Goal: Check status: Check status

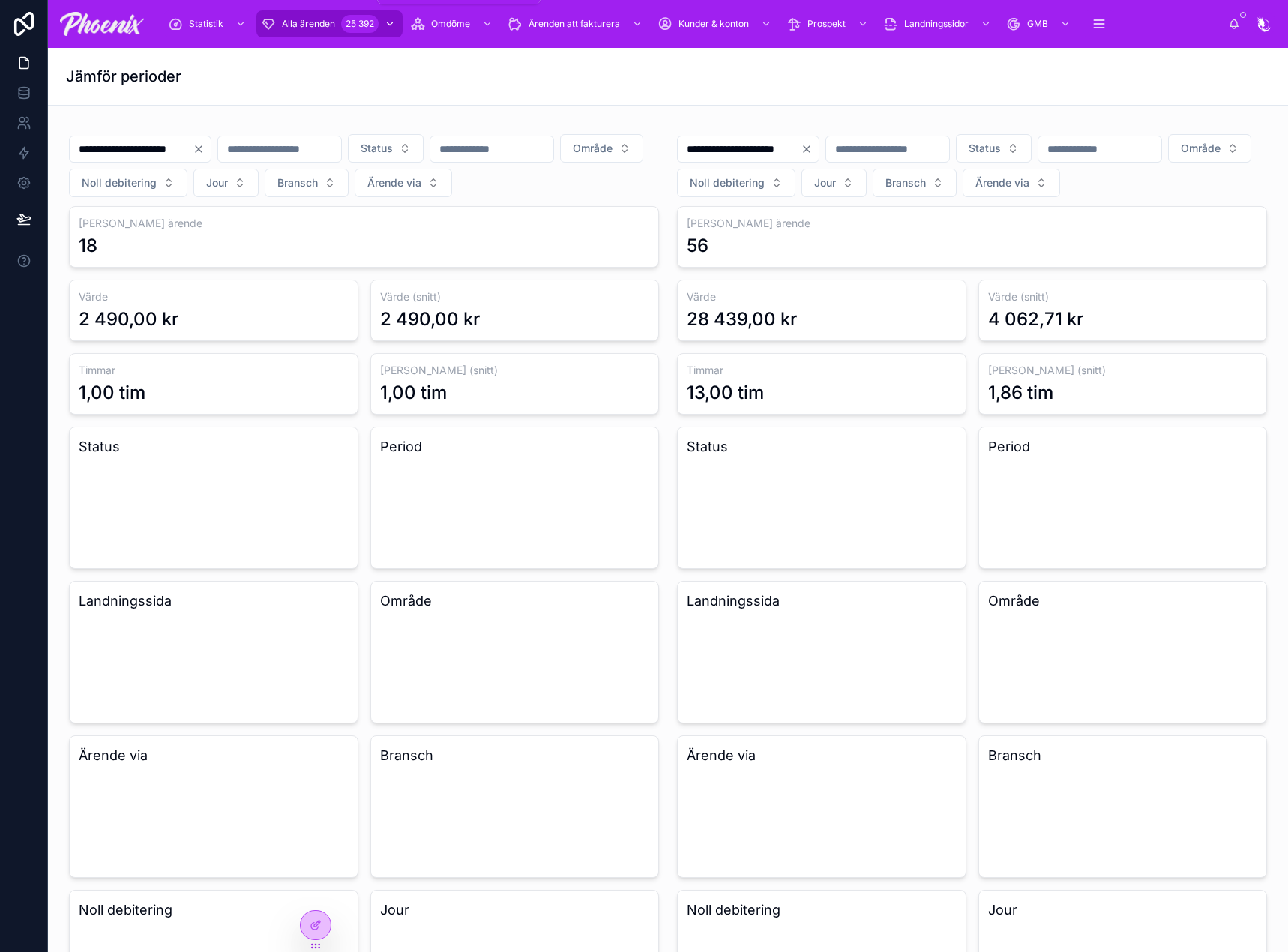
click at [326, 25] on span "Alla ärenden" at bounding box center [309, 23] width 54 height 12
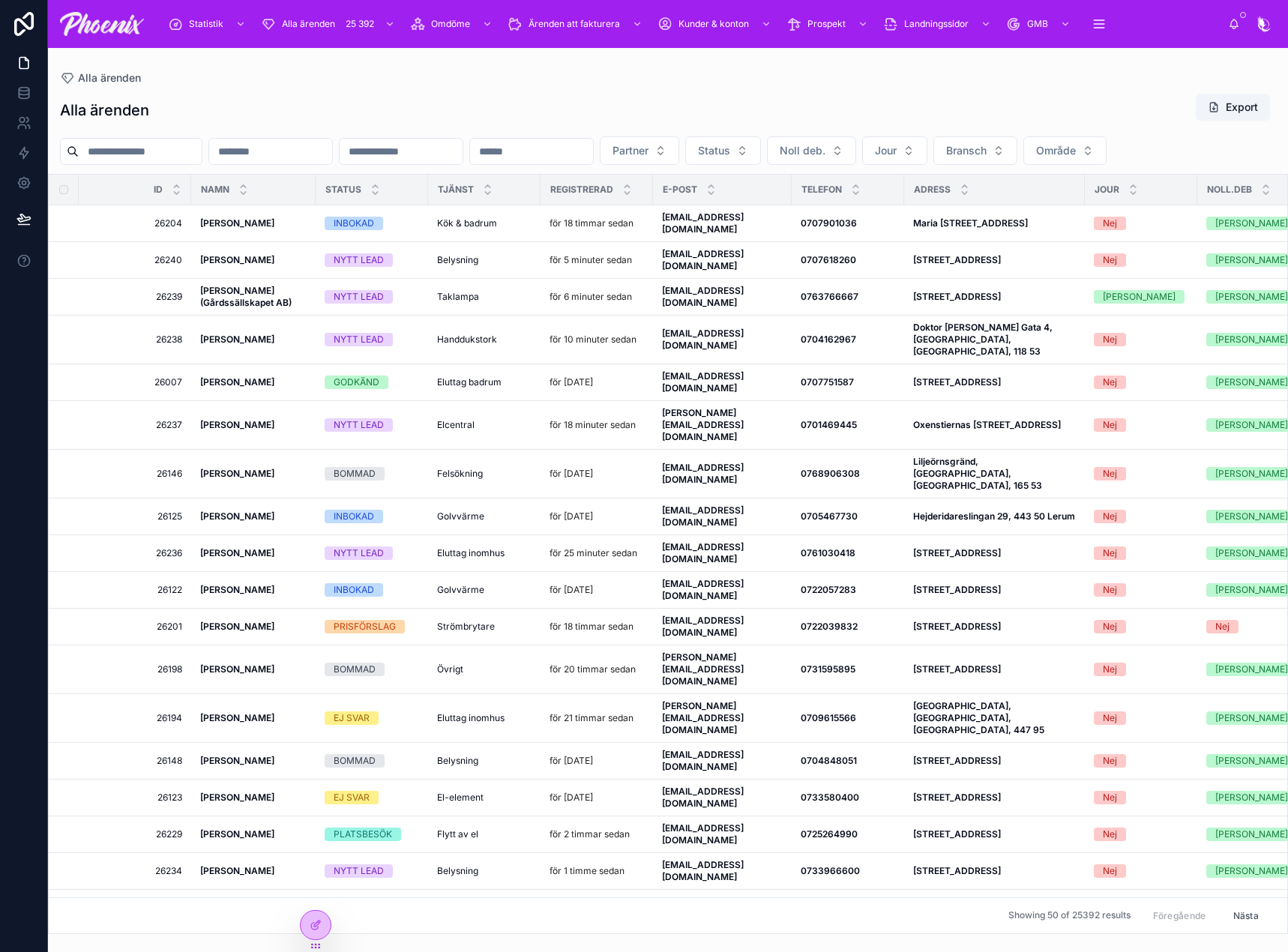
click at [104, 162] on div at bounding box center [131, 151] width 142 height 27
click at [124, 154] on input "text" at bounding box center [140, 151] width 123 height 21
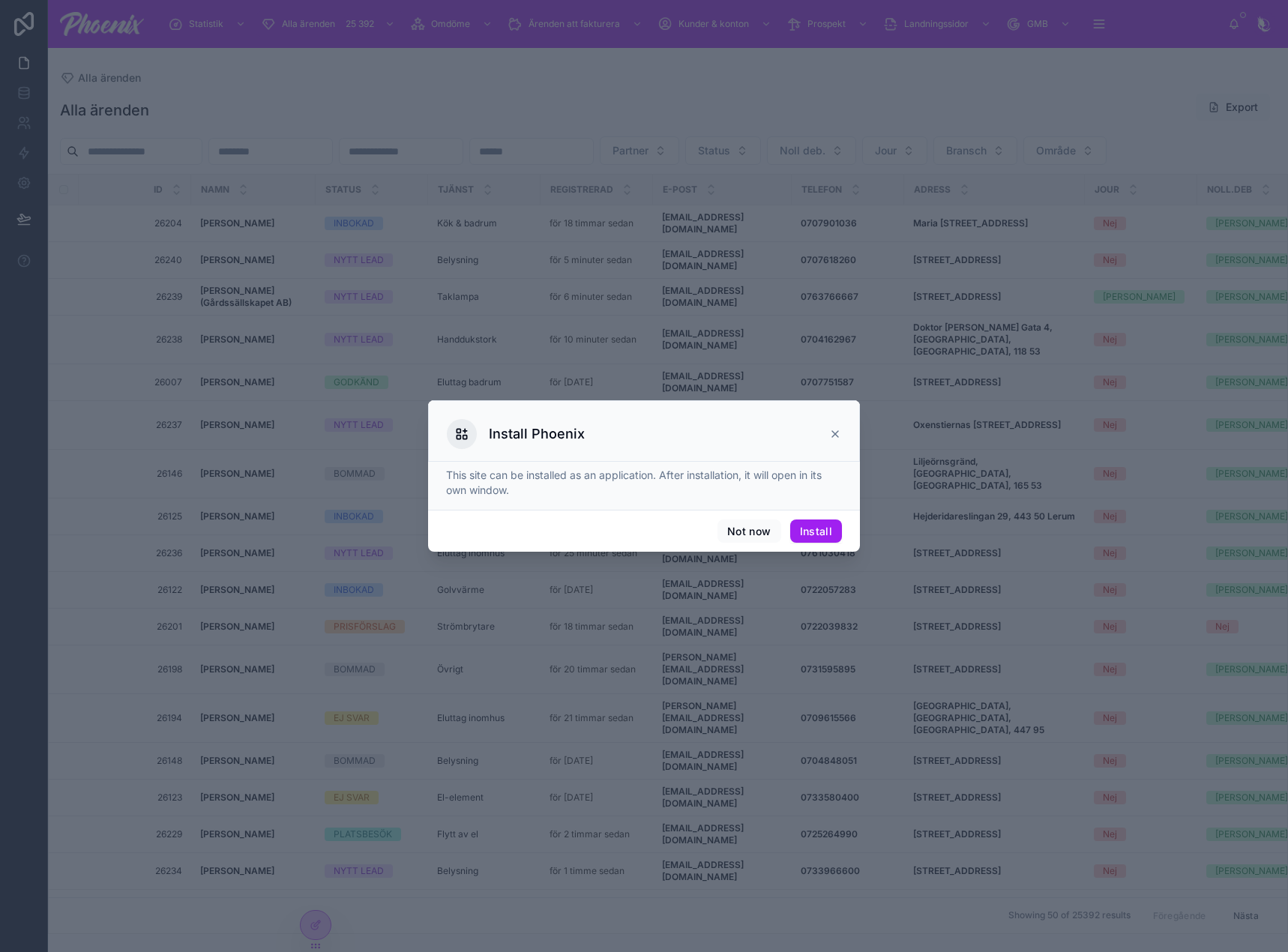
click at [127, 152] on div at bounding box center [644, 476] width 1288 height 952
click at [757, 524] on button "Not now" at bounding box center [749, 531] width 63 height 24
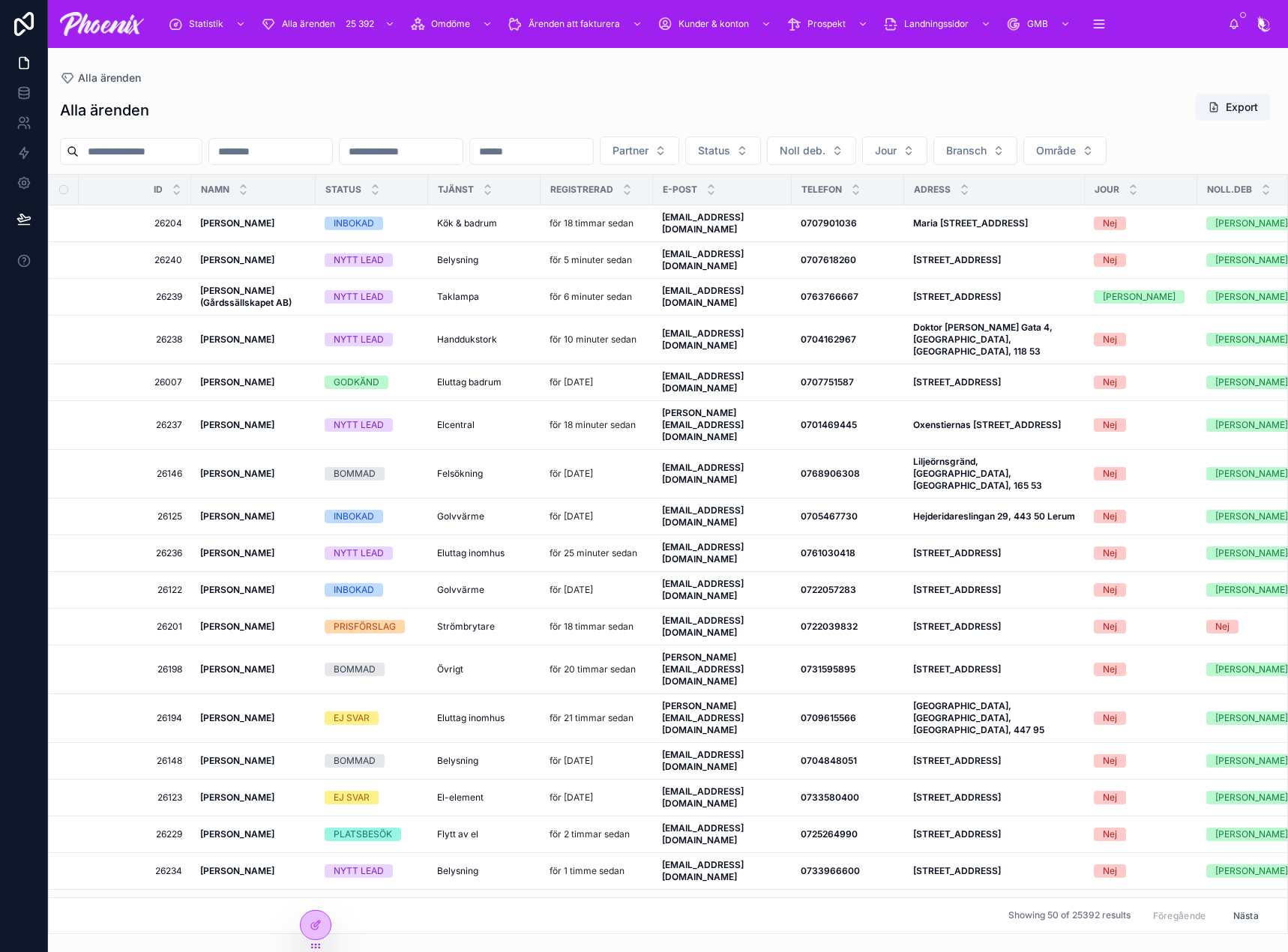
click at [139, 146] on input "text" at bounding box center [140, 151] width 123 height 21
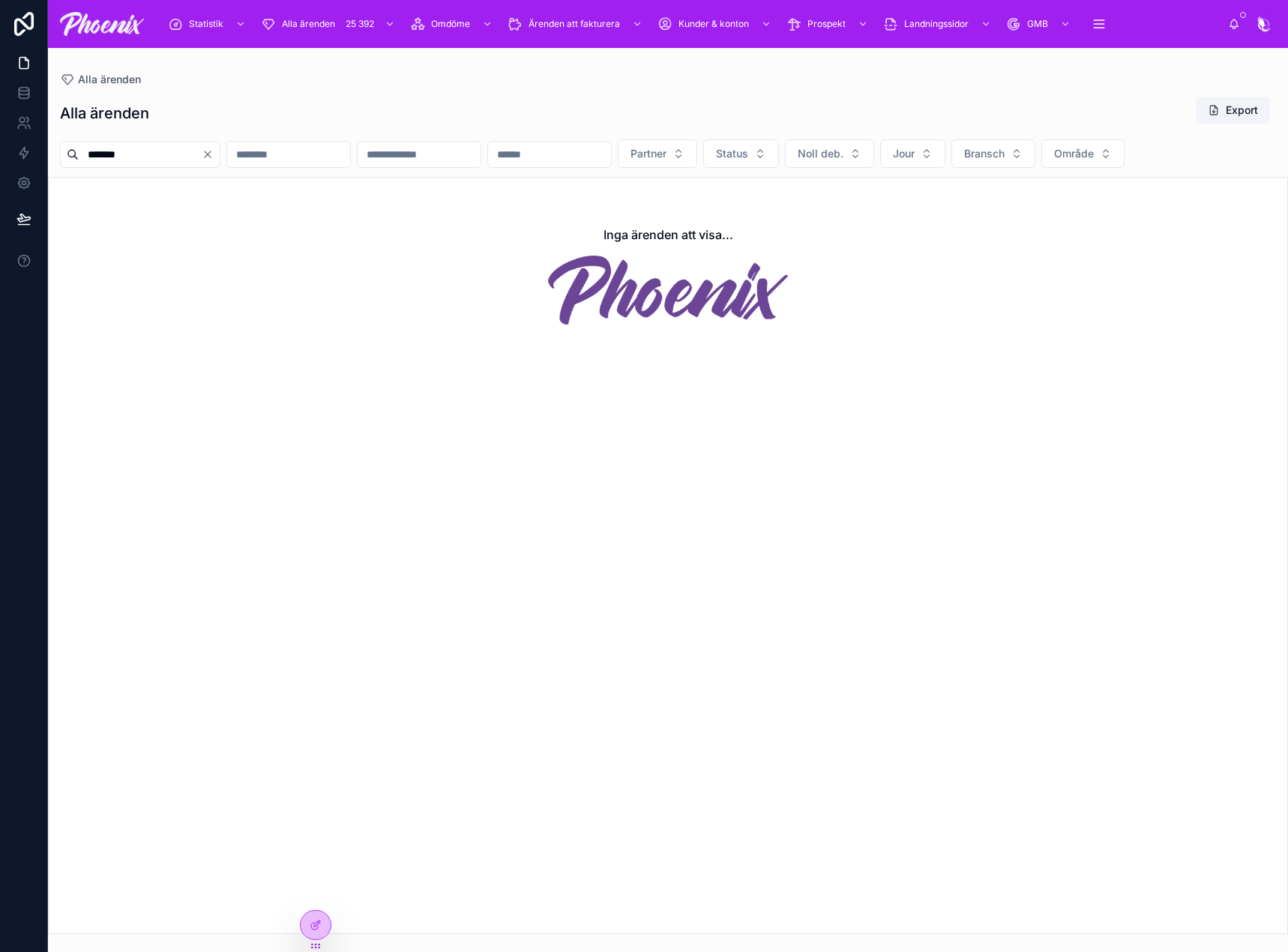
click at [114, 156] on input "*******" at bounding box center [140, 154] width 123 height 21
click at [120, 156] on input "**********" at bounding box center [140, 154] width 123 height 21
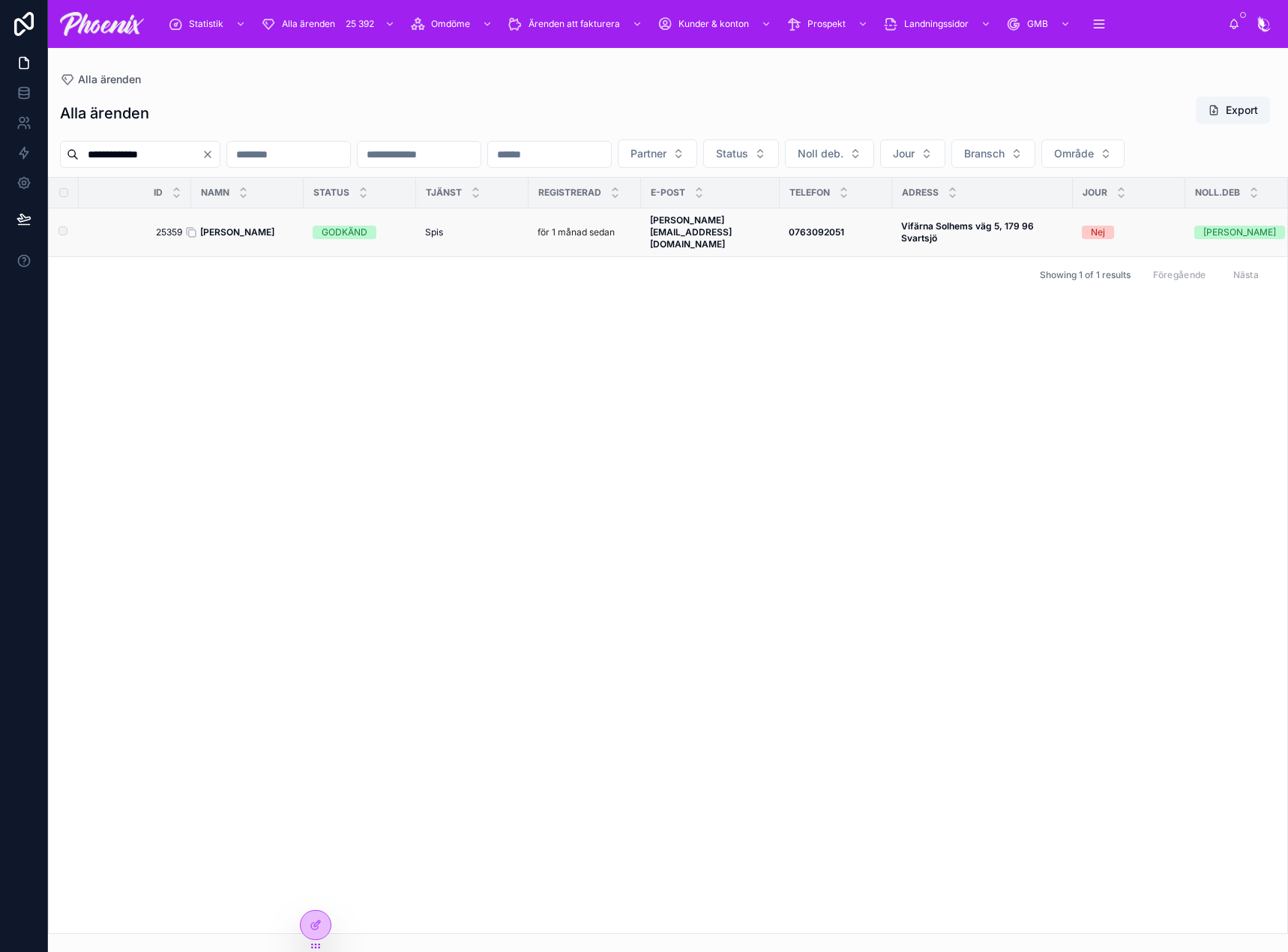
type input "**********"
click at [248, 238] on strong "[PERSON_NAME]" at bounding box center [237, 232] width 74 height 11
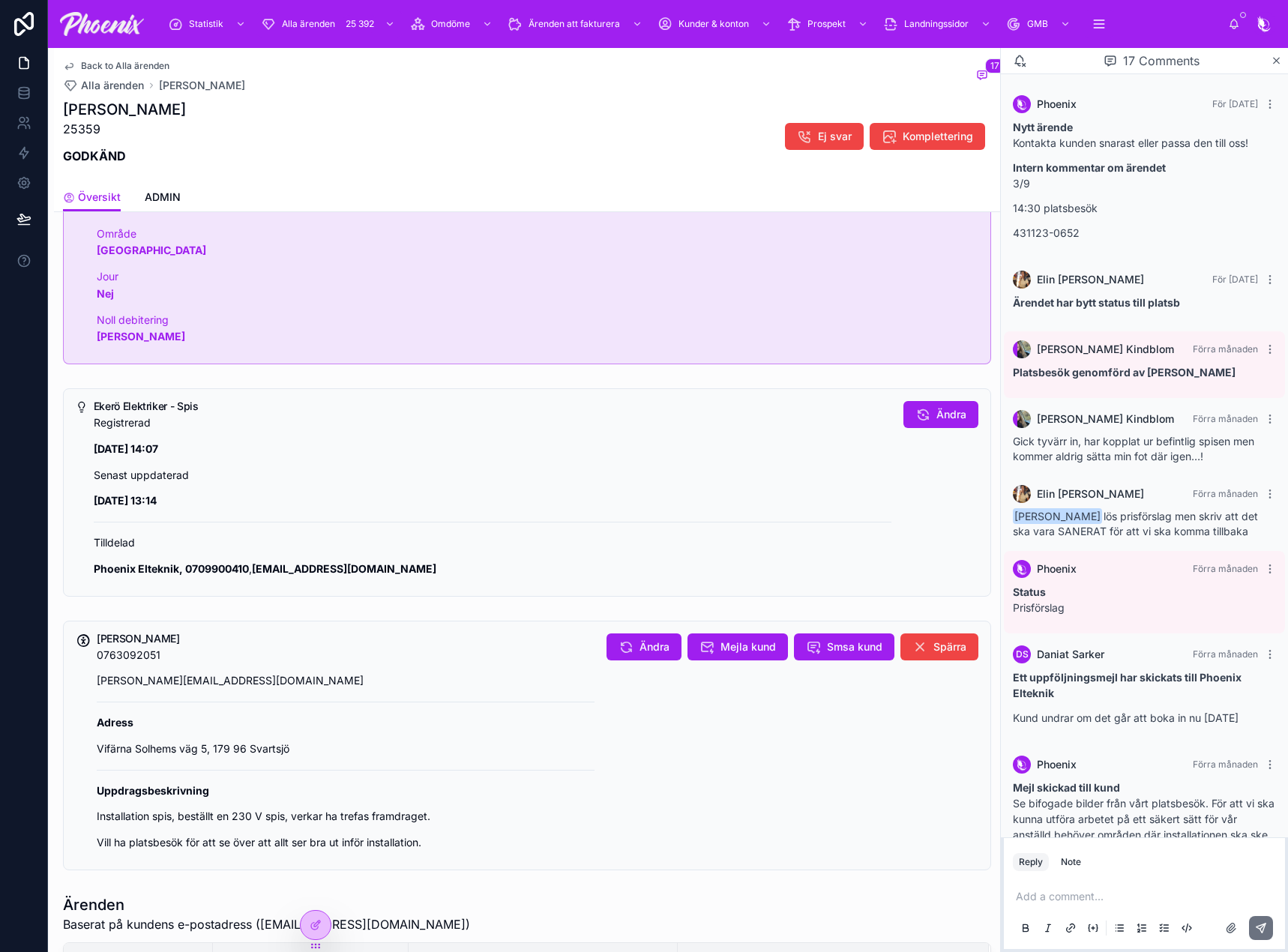
scroll to position [1010, 0]
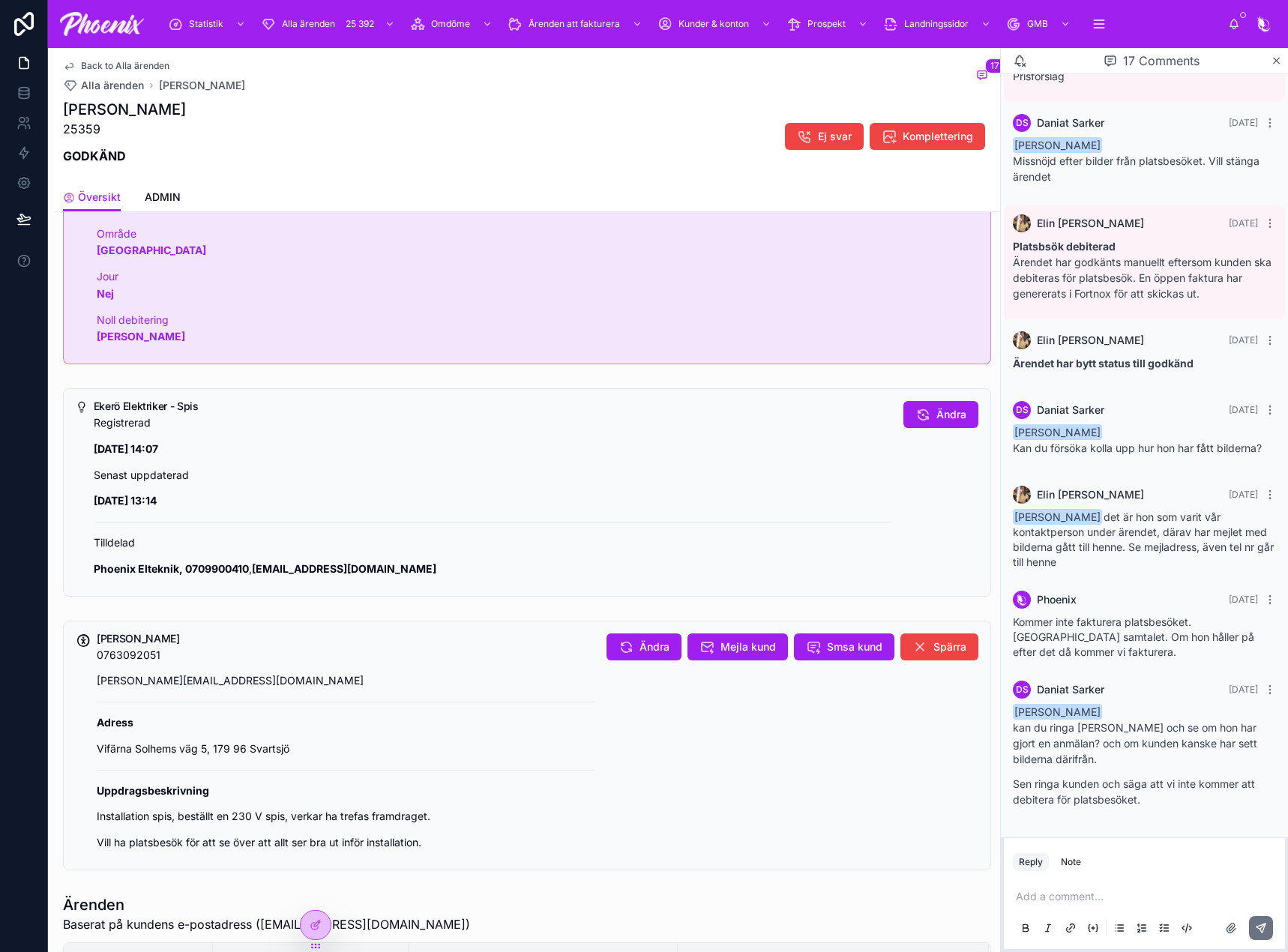
click at [200, 678] on p "[PERSON_NAME][EMAIL_ADDRESS][DOMAIN_NAME]" at bounding box center [346, 680] width 497 height 18
copy p "gmail"
click at [748, 647] on span "Mejla kund" at bounding box center [748, 646] width 55 height 15
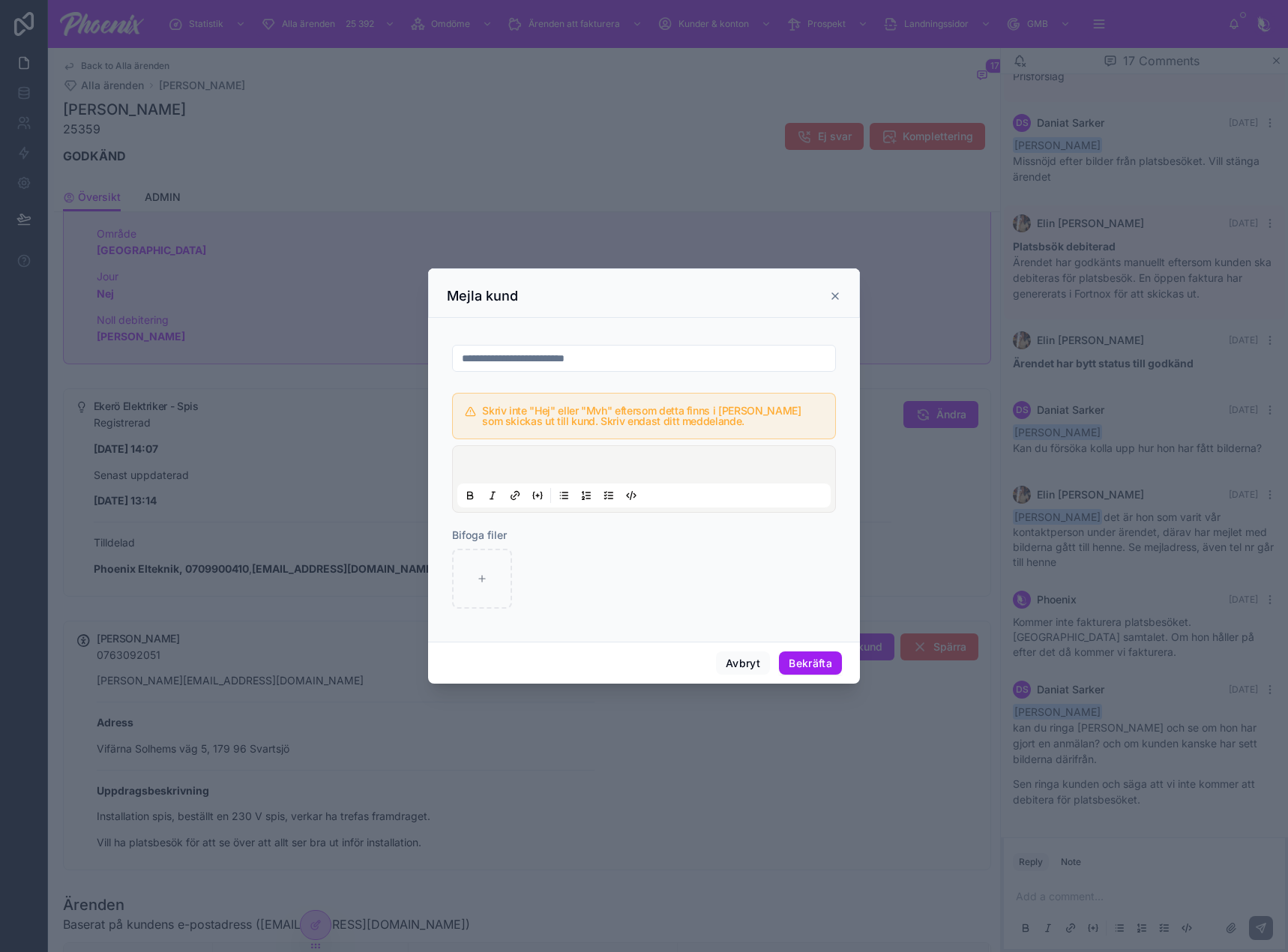
click at [557, 462] on div at bounding box center [644, 479] width 374 height 57
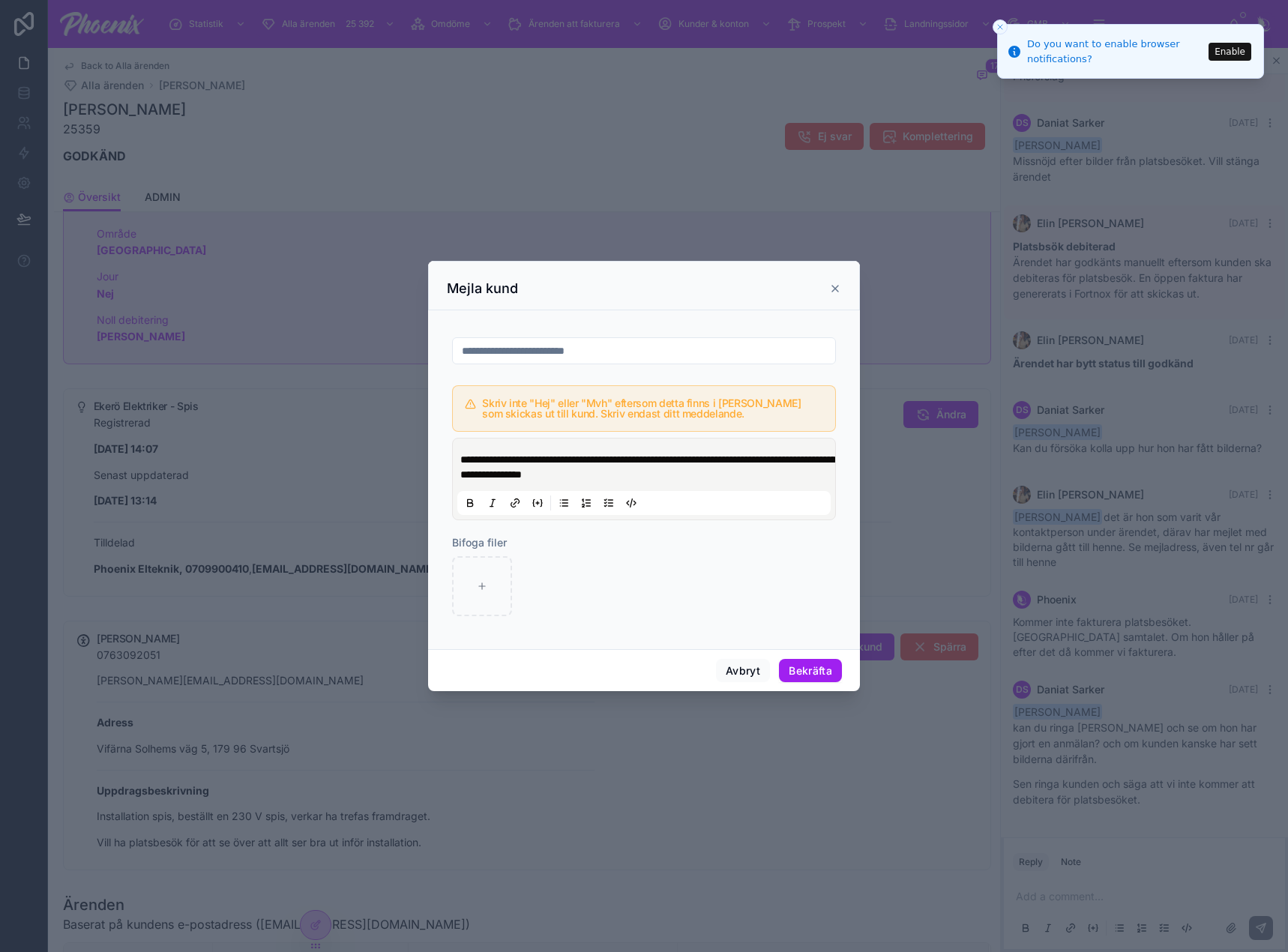
click at [686, 458] on span "**********" at bounding box center [648, 467] width 375 height 26
drag, startPoint x: 545, startPoint y: 466, endPoint x: 534, endPoint y: 465, distance: 11.0
click at [534, 465] on span "**********" at bounding box center [648, 467] width 375 height 26
click at [669, 469] on span "**********" at bounding box center [648, 467] width 375 height 26
click at [678, 482] on p "**********" at bounding box center [647, 467] width 374 height 30
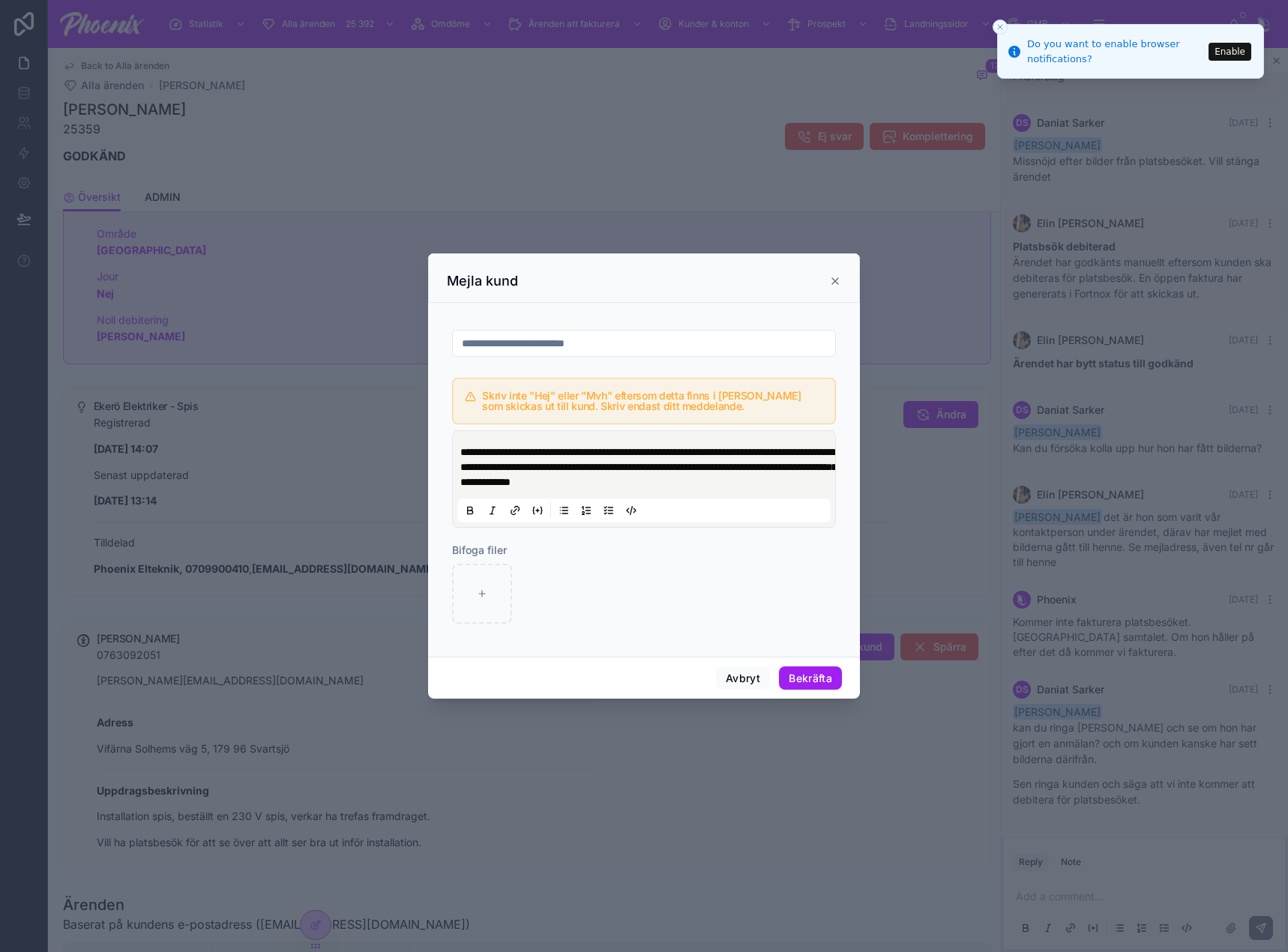
click at [793, 492] on div "**********" at bounding box center [644, 479] width 374 height 87
drag, startPoint x: 757, startPoint y: 472, endPoint x: 742, endPoint y: 487, distance: 21.2
click at [742, 487] on span "**********" at bounding box center [648, 467] width 376 height 41
click at [752, 484] on span "**********" at bounding box center [648, 467] width 376 height 41
click at [801, 483] on p "**********" at bounding box center [647, 467] width 374 height 45
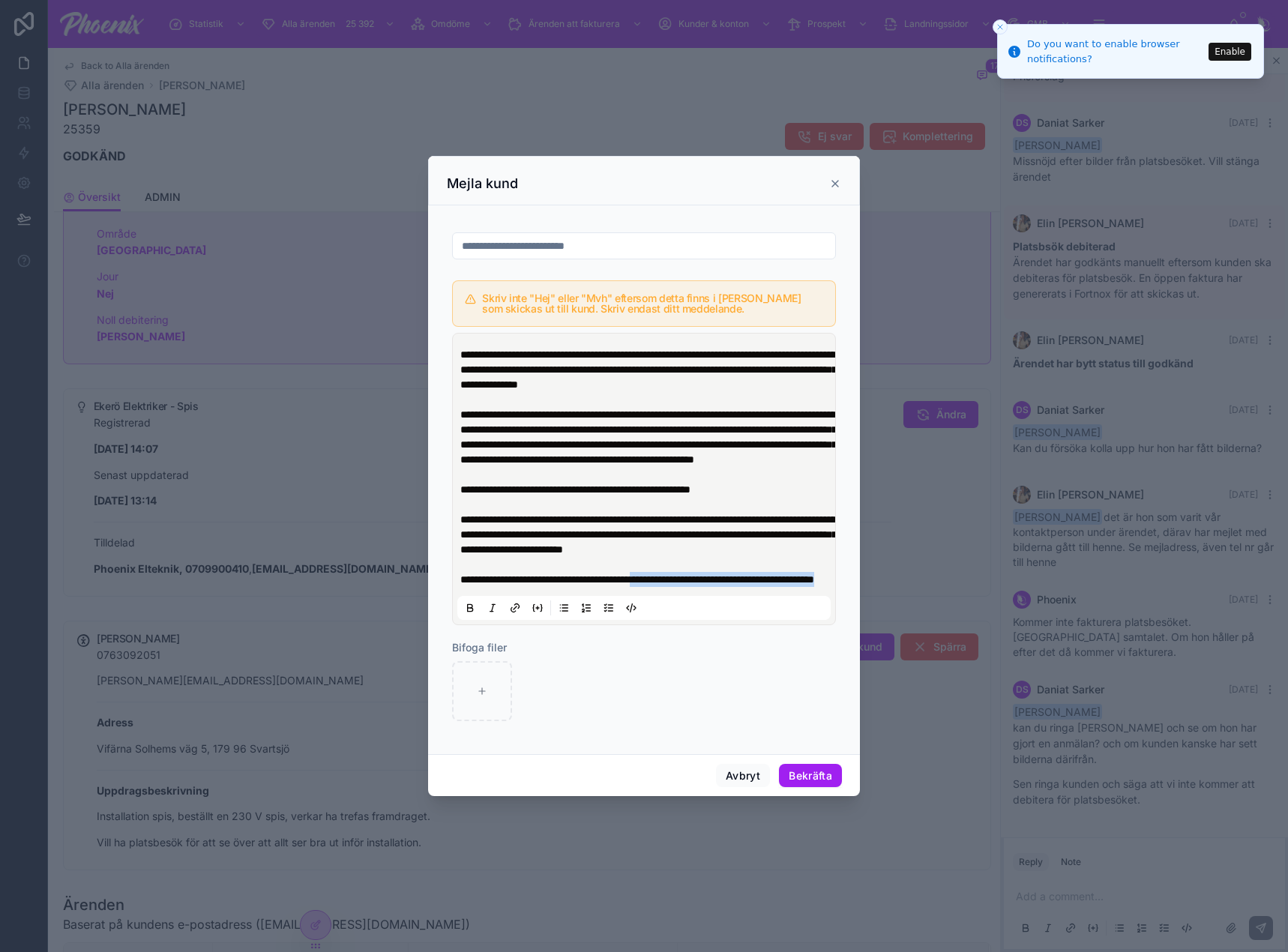
drag, startPoint x: 571, startPoint y: 594, endPoint x: 679, endPoint y: 585, distance: 108.4
click at [679, 585] on p "**********" at bounding box center [647, 580] width 374 height 15
click at [758, 532] on span "**********" at bounding box center [648, 534] width 376 height 41
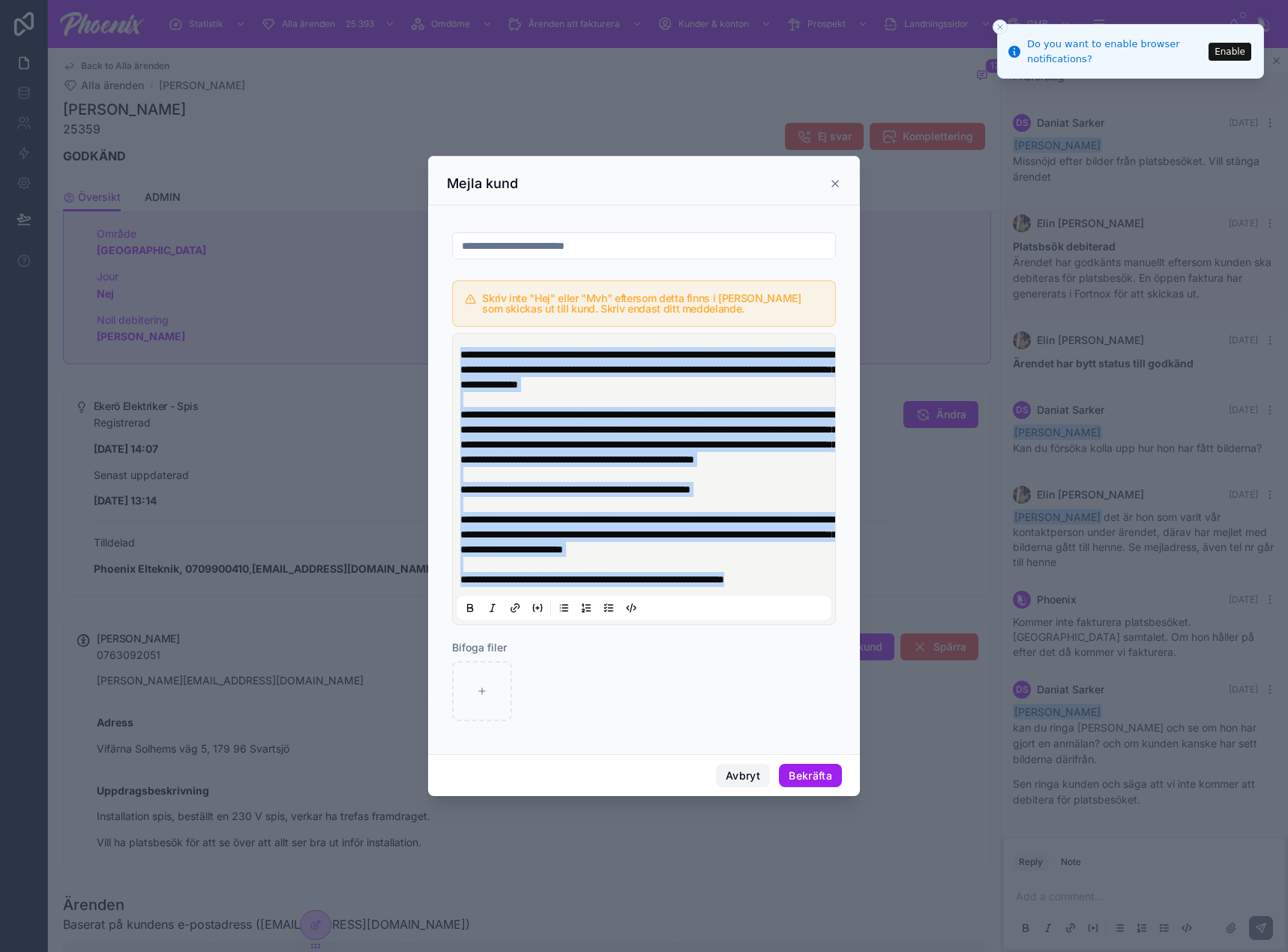
click at [734, 783] on button "Avbryt" at bounding box center [742, 775] width 54 height 24
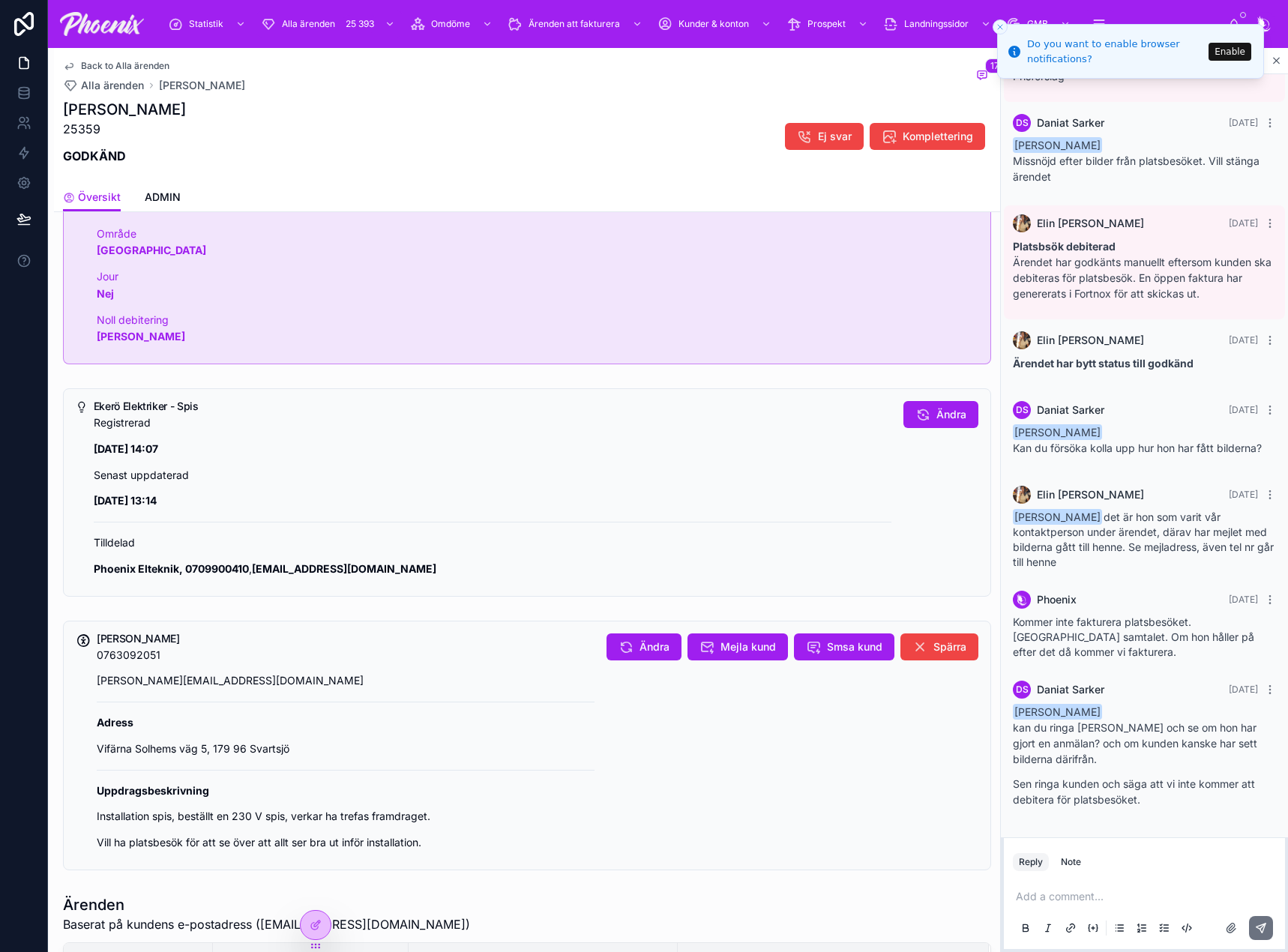
click at [80, 131] on p "25359" at bounding box center [124, 128] width 123 height 18
copy p "25359"
click at [1097, 24] on li "Do you want to enable browser notifications? Enable" at bounding box center [1130, 51] width 267 height 55
click at [996, 26] on icon "Close toast" at bounding box center [1000, 27] width 9 height 9
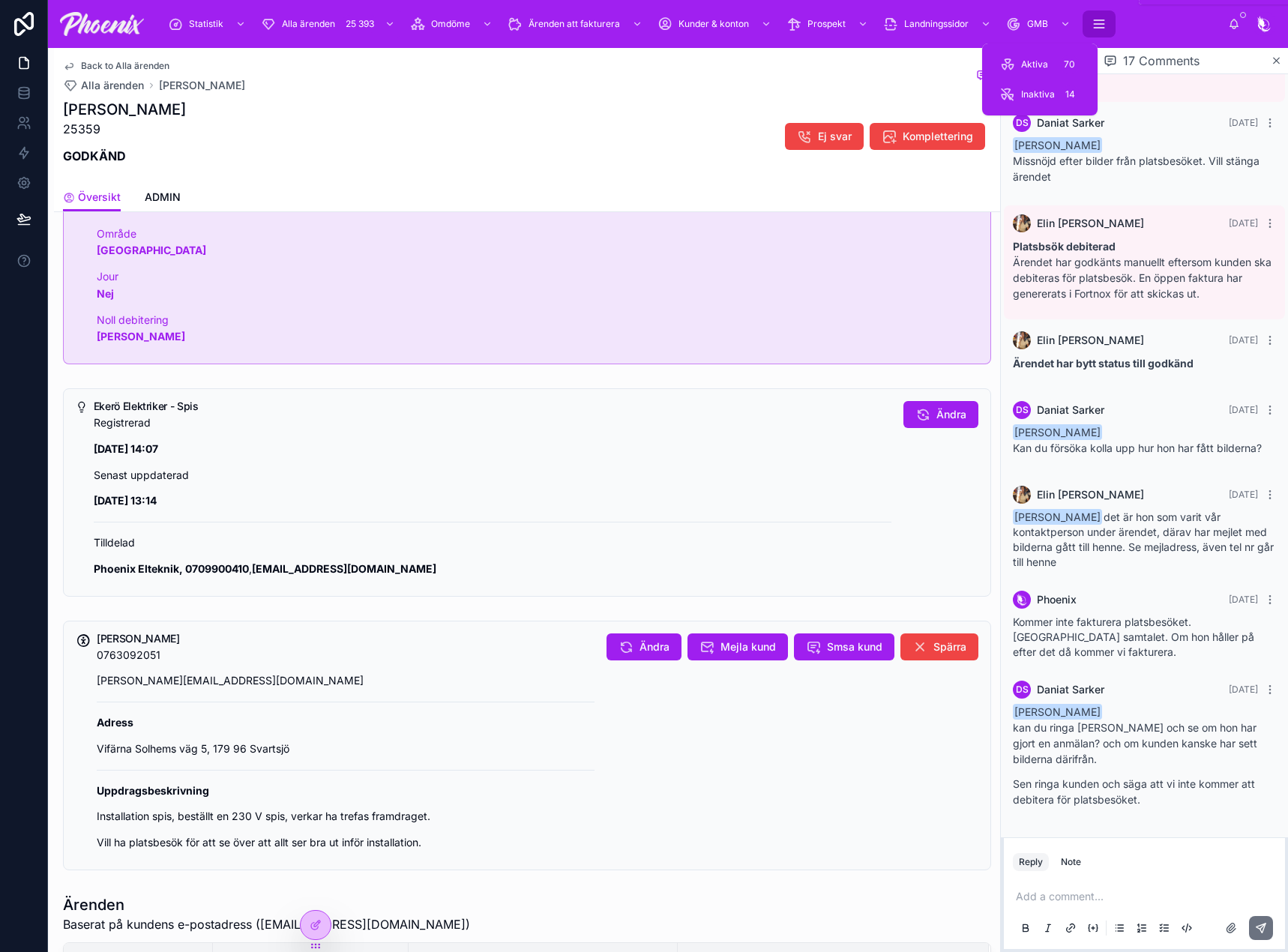
click at [1110, 24] on button "scrollable content" at bounding box center [1099, 23] width 33 height 27
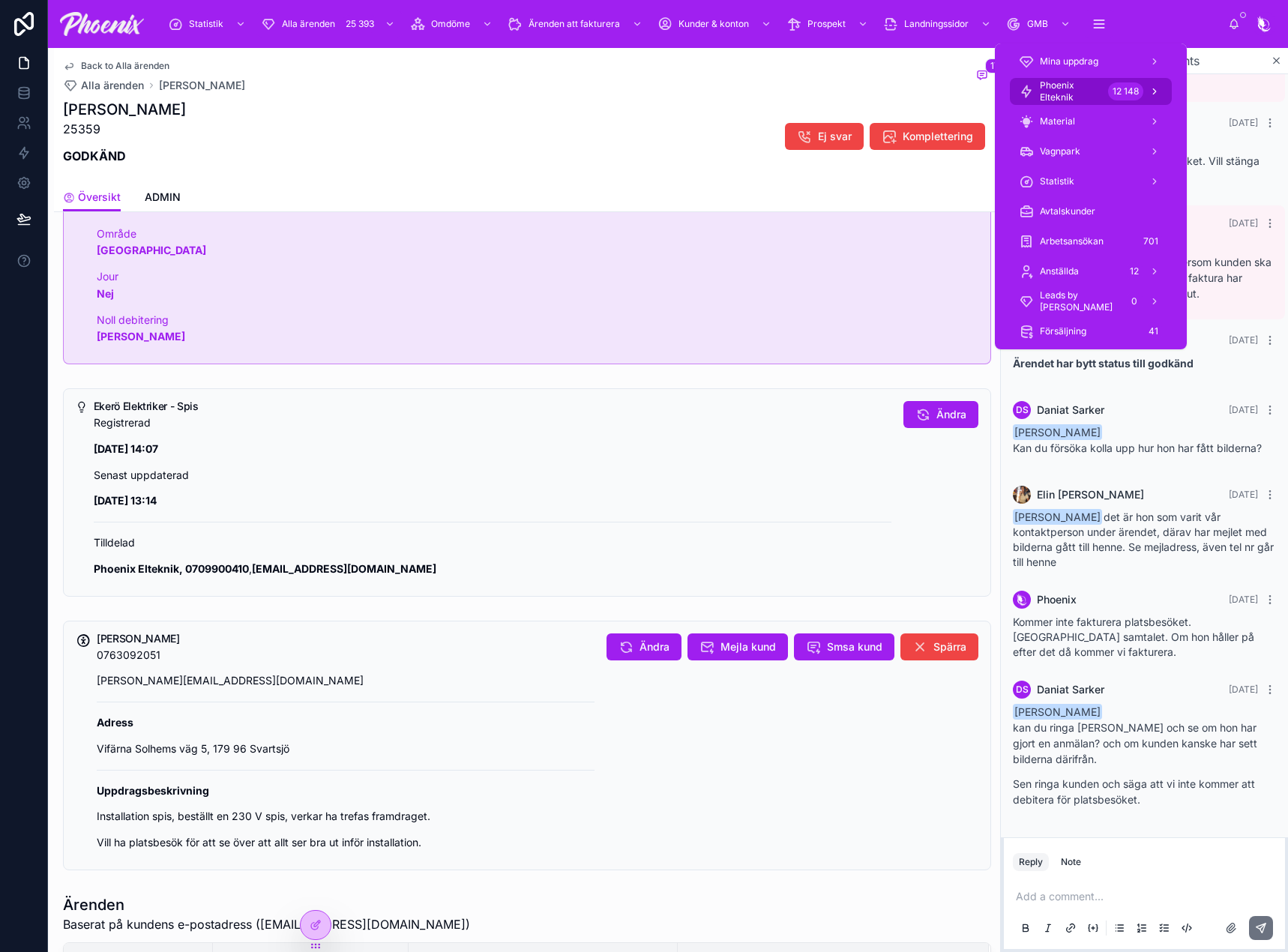
click at [1091, 80] on link "Phoenix Elteknik 12 148" at bounding box center [1090, 91] width 162 height 27
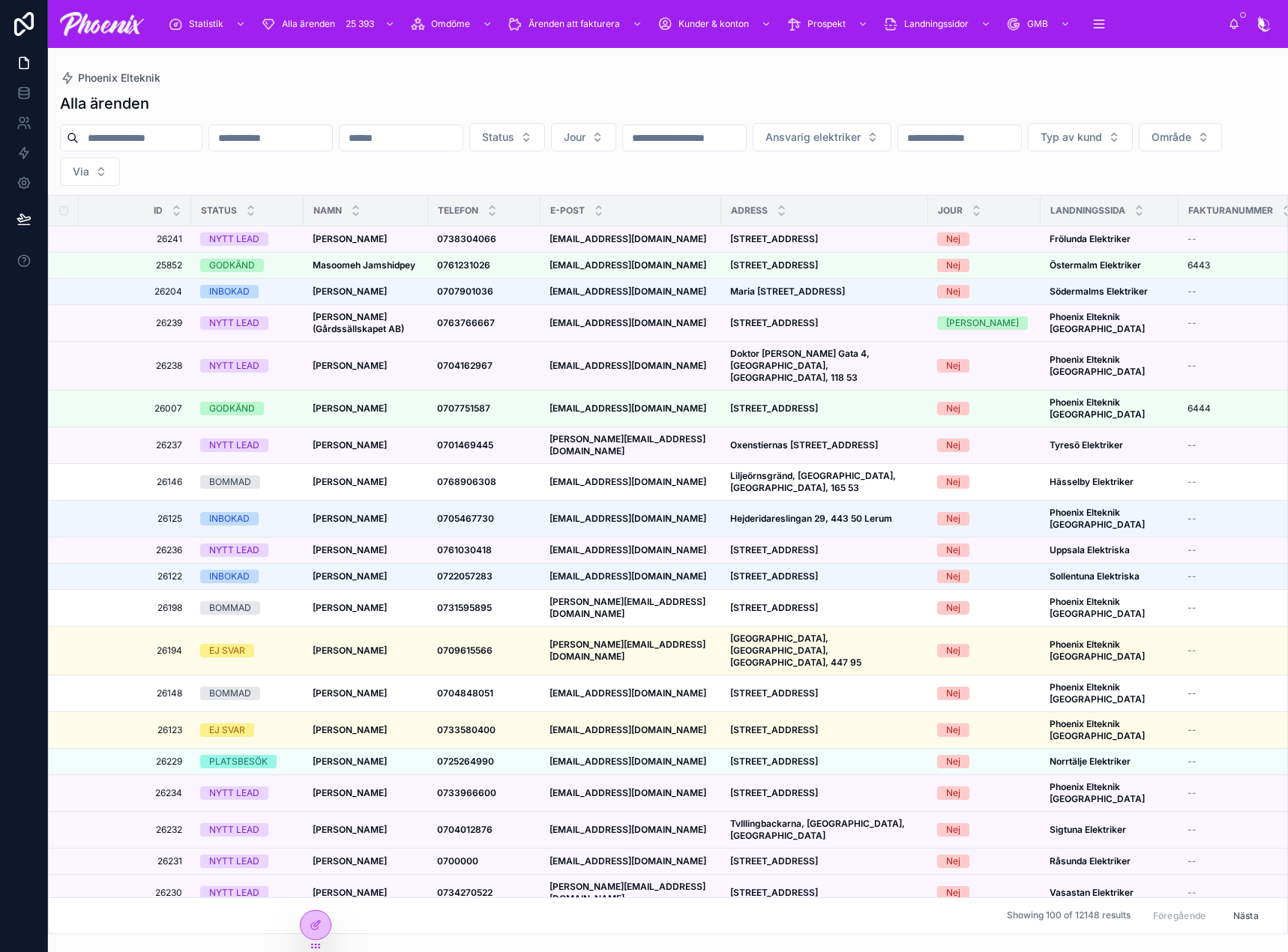
click at [202, 148] on div at bounding box center [131, 138] width 142 height 27
click at [200, 140] on input "text" at bounding box center [140, 138] width 123 height 21
paste input "*****"
type input "*****"
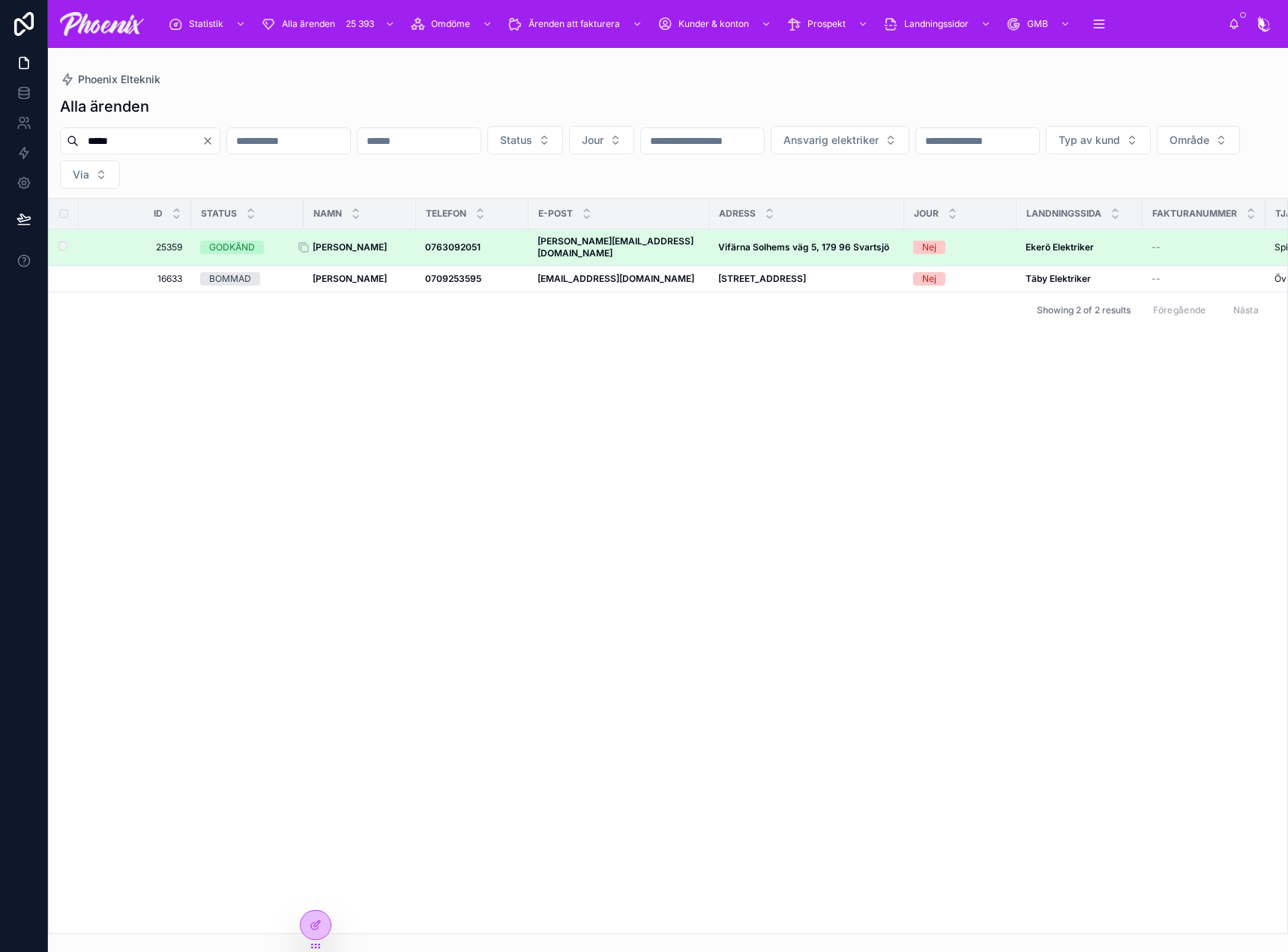
click at [352, 241] on strong "[PERSON_NAME]" at bounding box center [350, 247] width 74 height 11
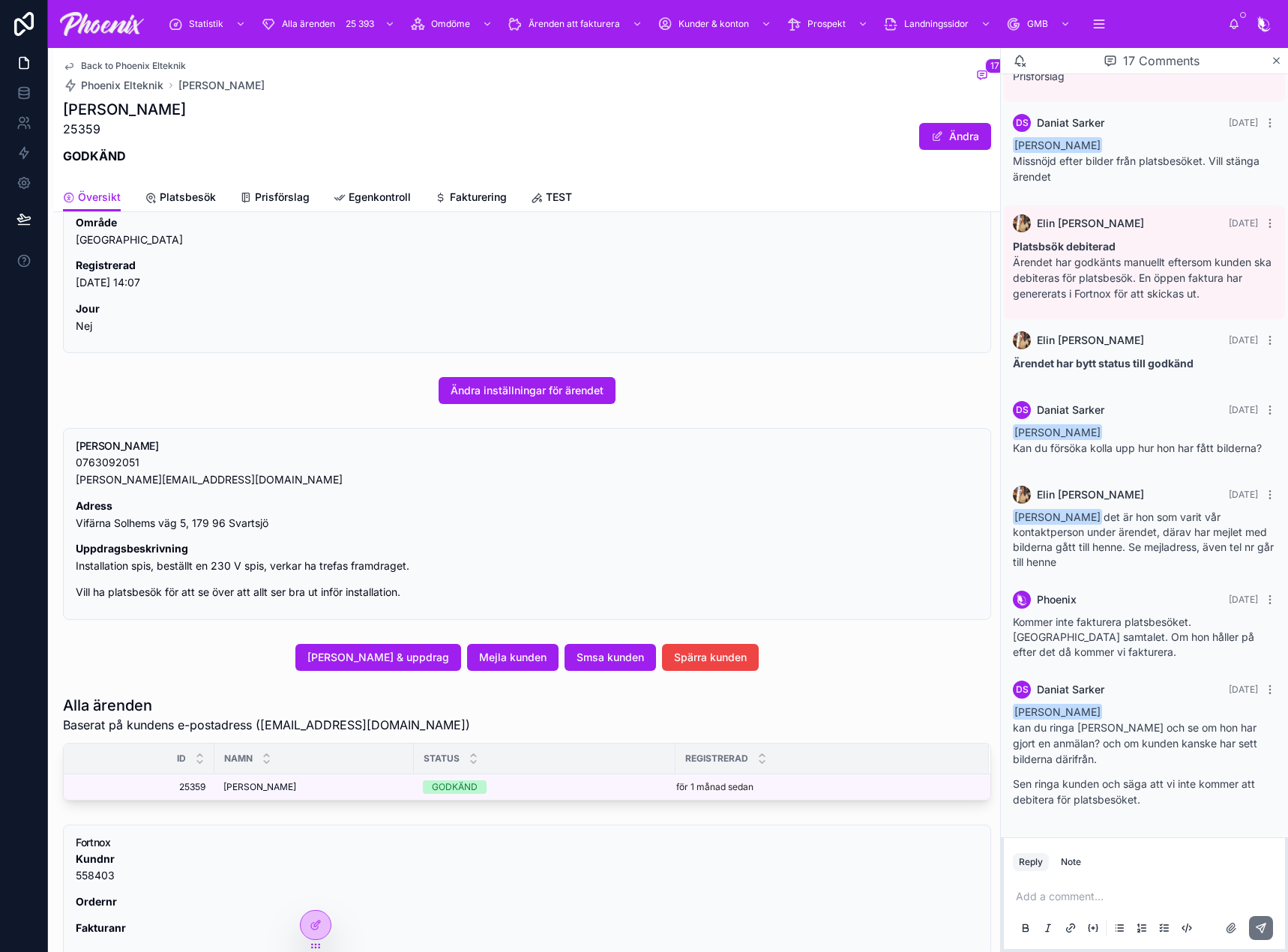
scroll to position [225, 0]
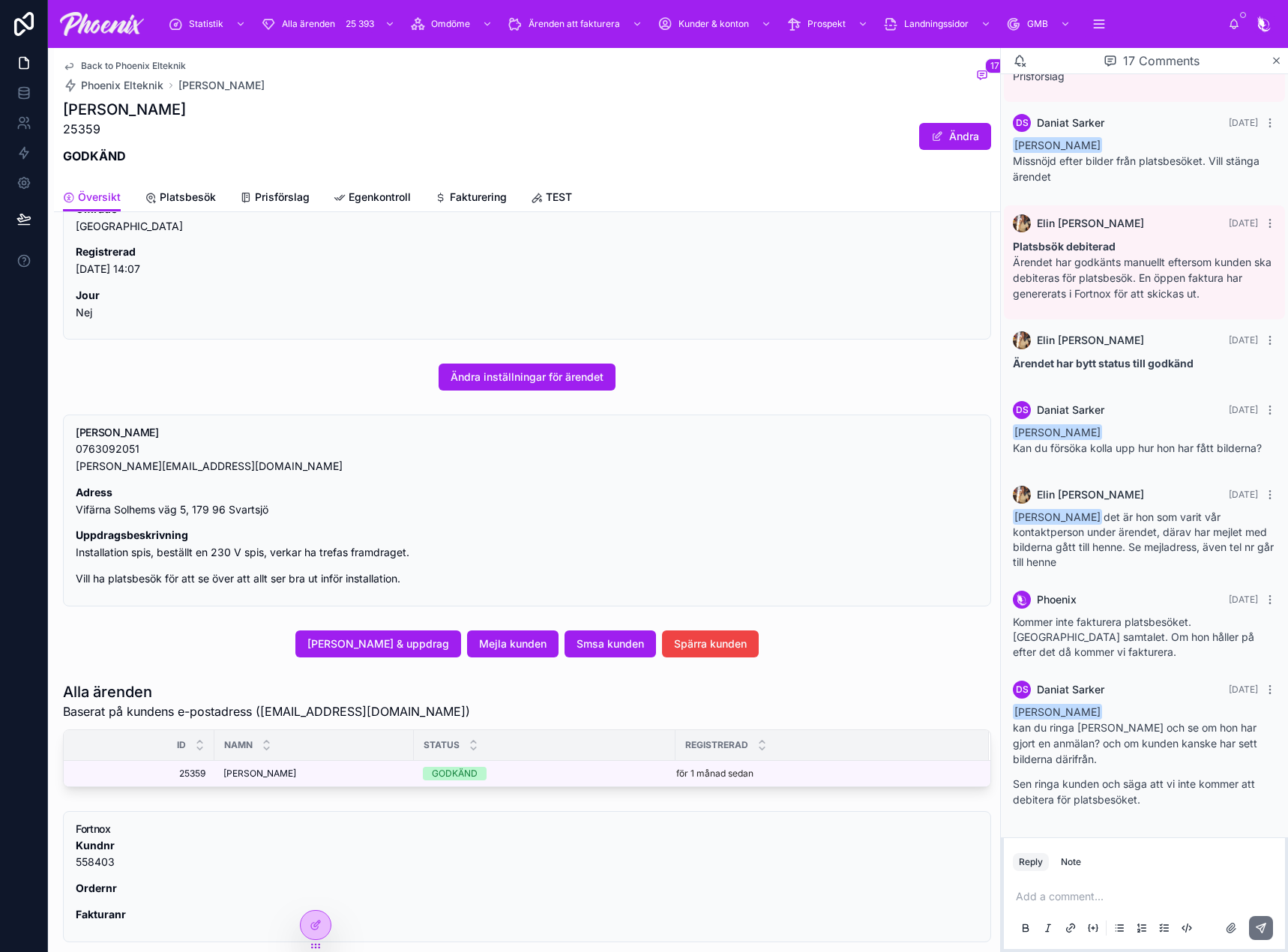
click at [222, 297] on p "Jour Nej" at bounding box center [527, 303] width 902 height 34
click at [201, 200] on span "Platsbesök" at bounding box center [188, 197] width 56 height 15
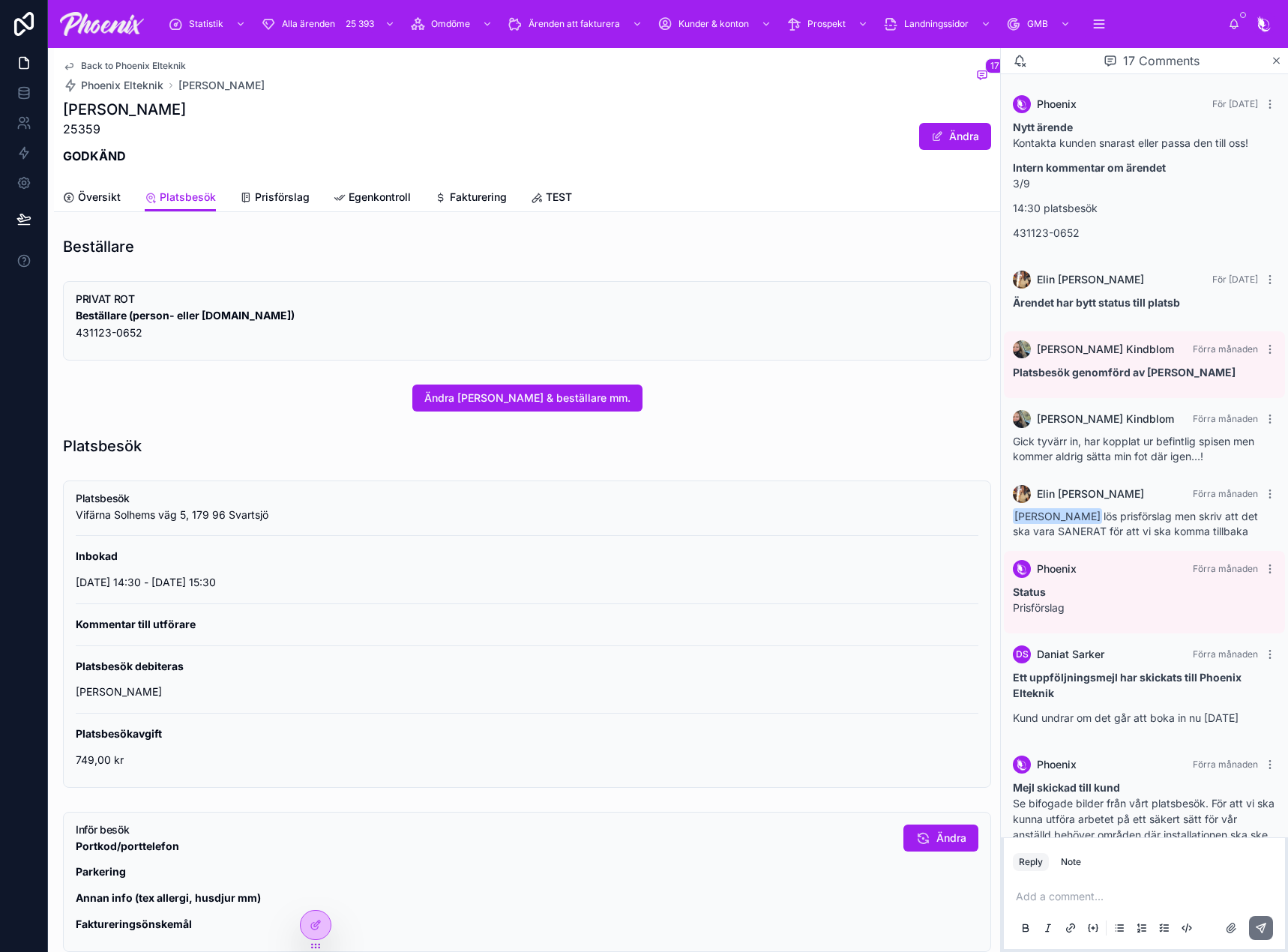
scroll to position [1010, 0]
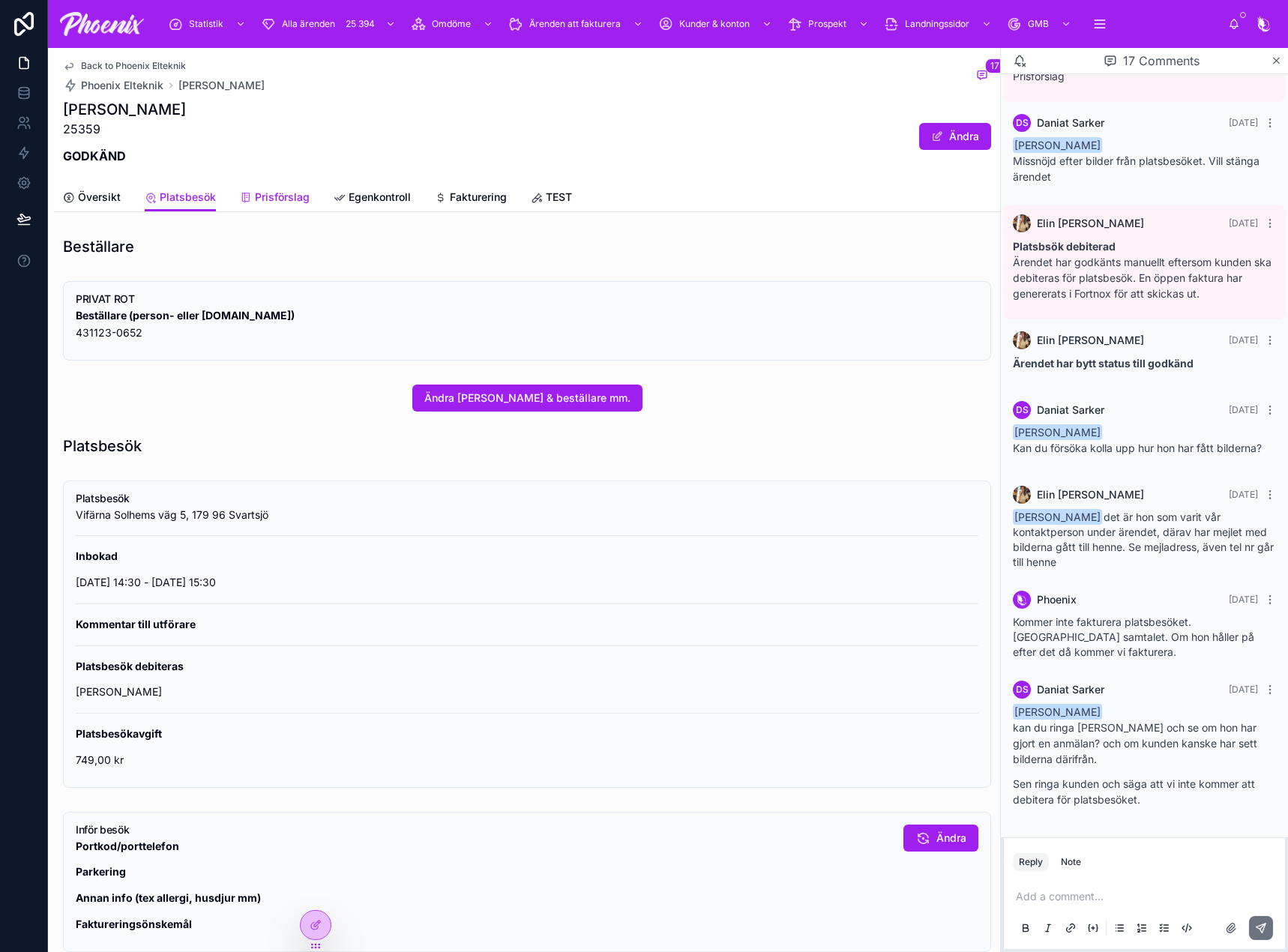
click at [271, 188] on link "Prisförslag" at bounding box center [274, 199] width 69 height 30
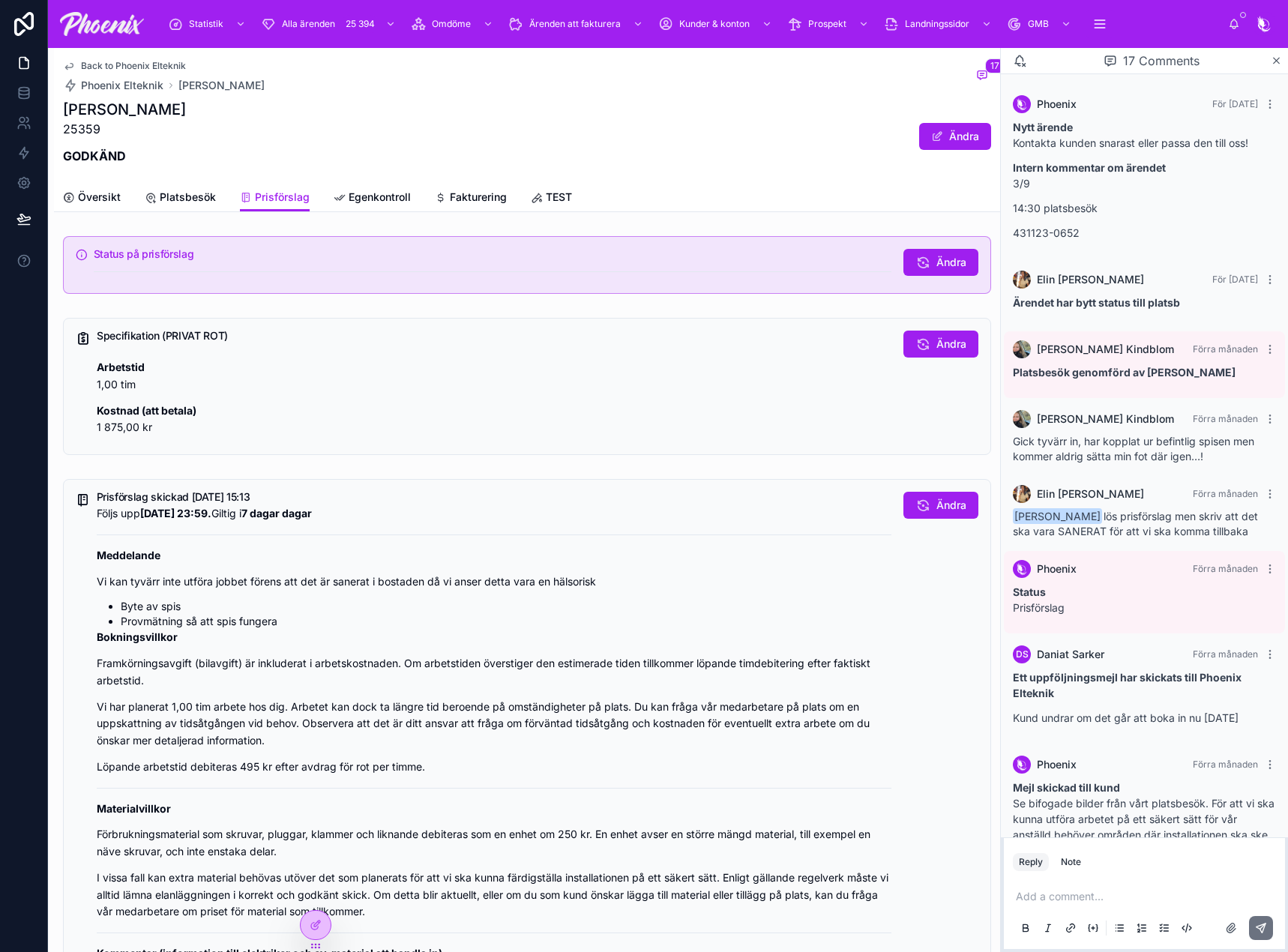
scroll to position [1010, 0]
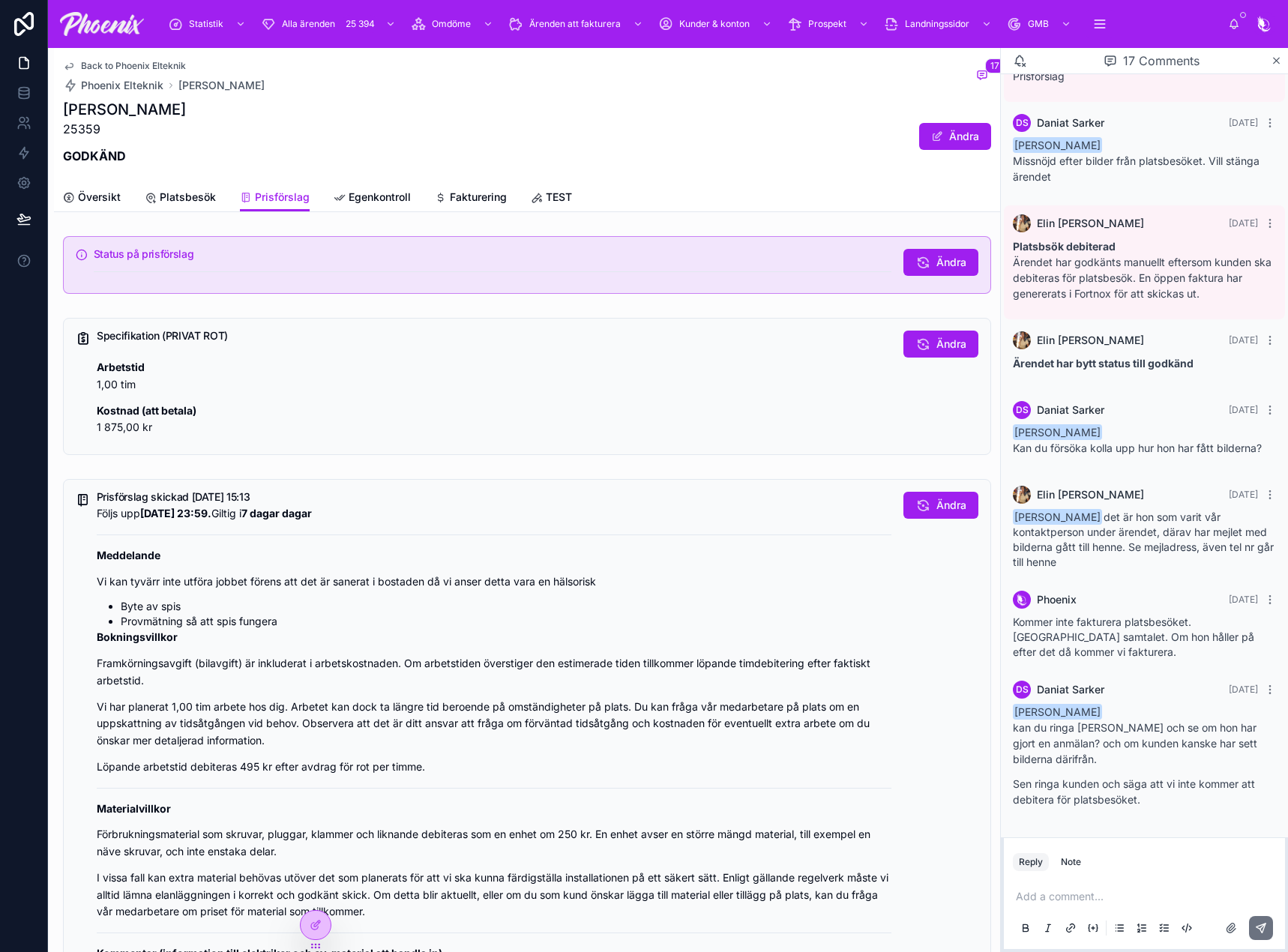
click at [235, 590] on p "Vi kan tyvärr inte utföra jobbet förens att det är sanerat i bostaden då vi ans…" at bounding box center [494, 581] width 794 height 18
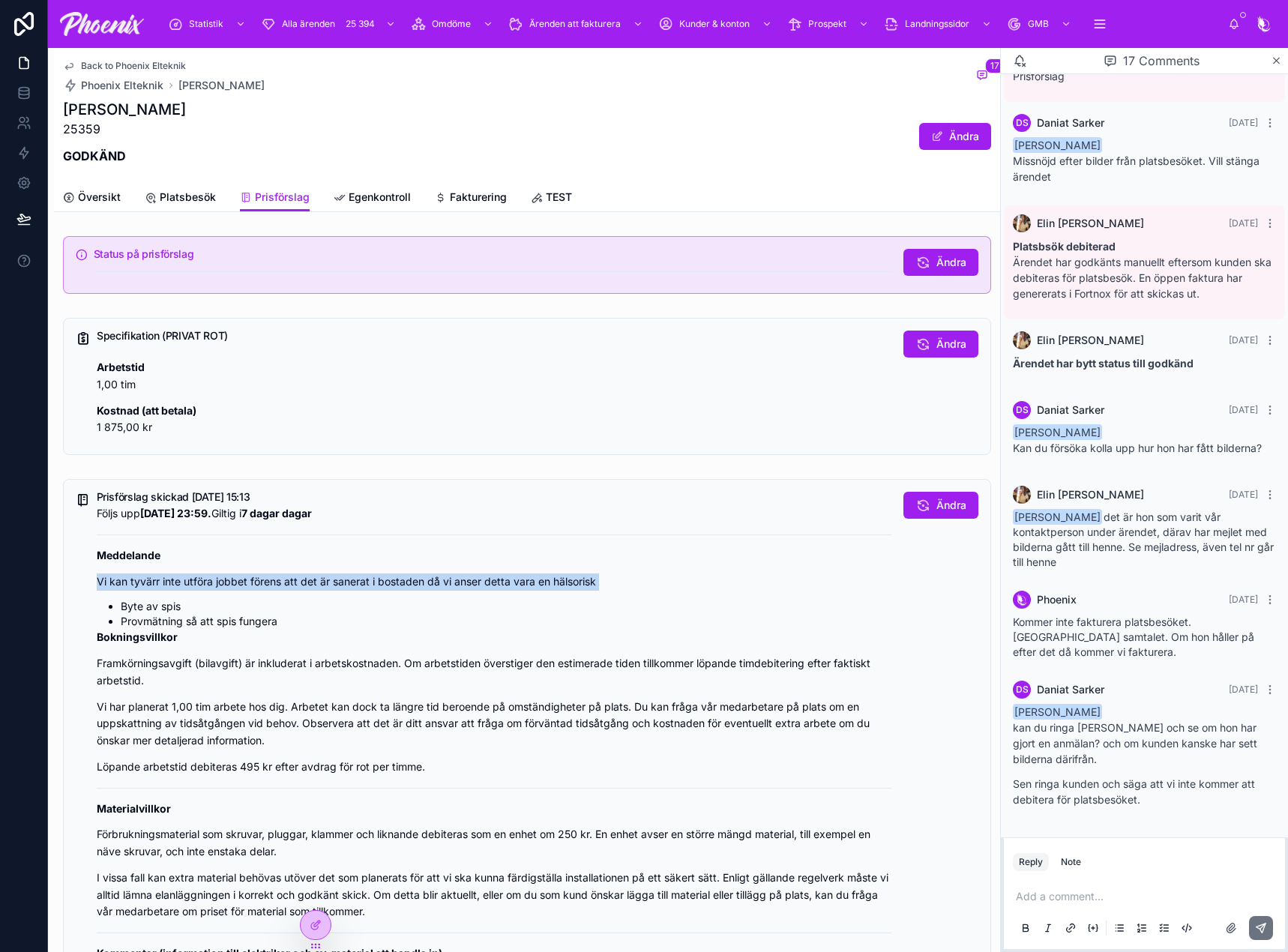
click at [235, 590] on p "Vi kan tyvärr inte utföra jobbet förens att det är sanerat i bostaden då vi ans…" at bounding box center [494, 581] width 794 height 18
copy p "Vi kan tyvärr inte utföra jobbet förens att det är sanerat i bostaden då vi ans…"
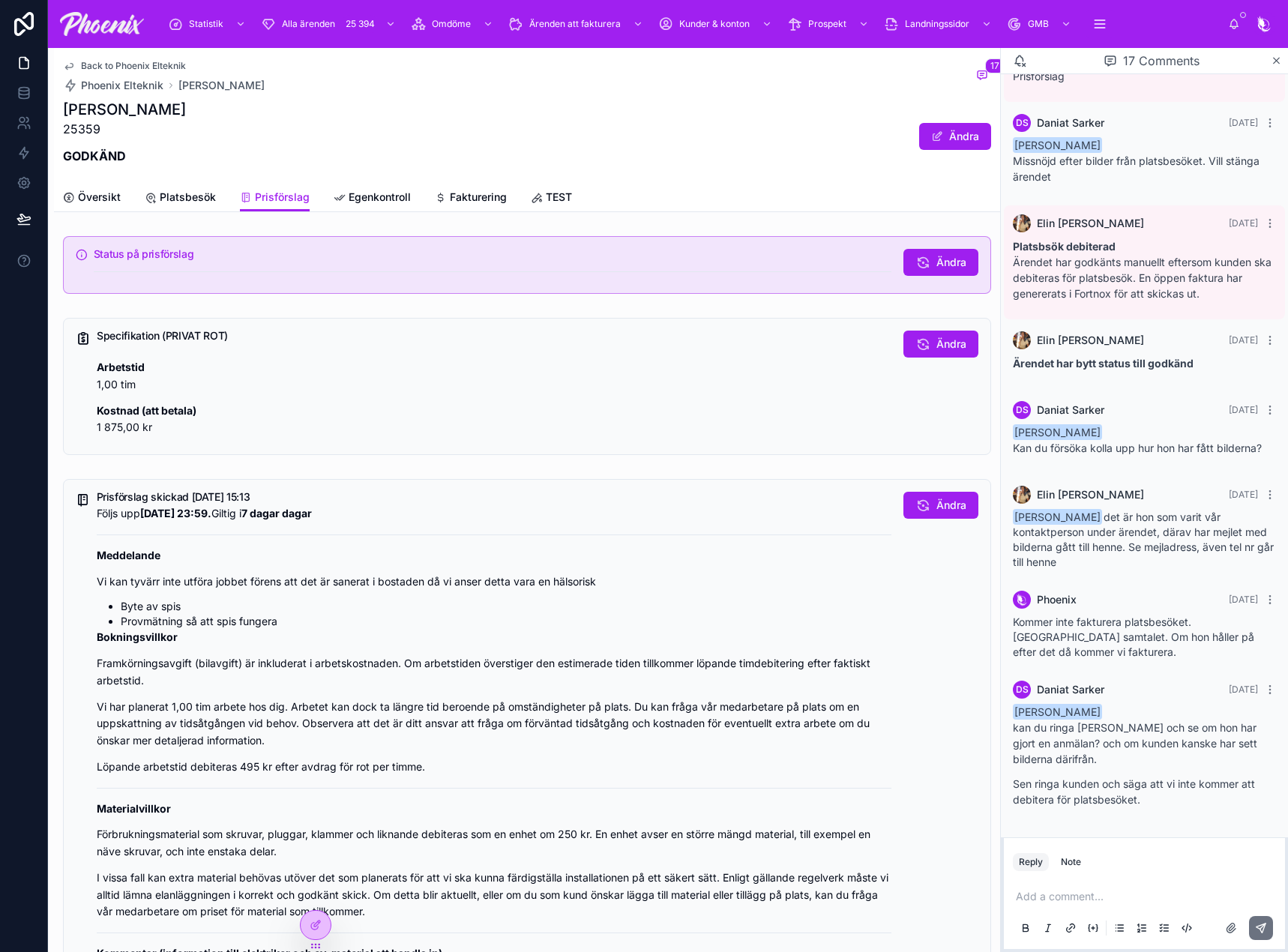
click at [422, 643] on p "Bokningsvillkor" at bounding box center [494, 637] width 794 height 18
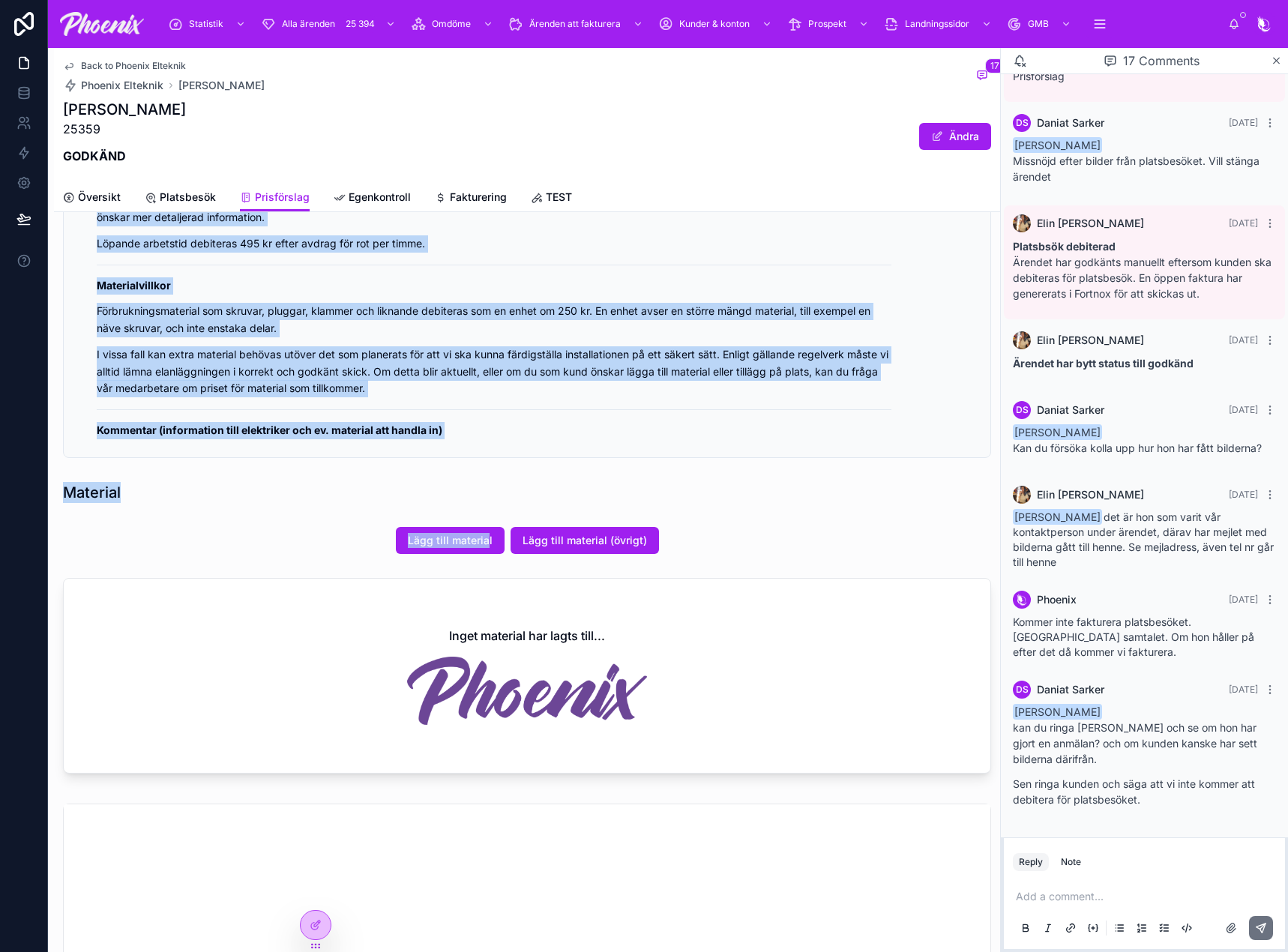
scroll to position [524, 0]
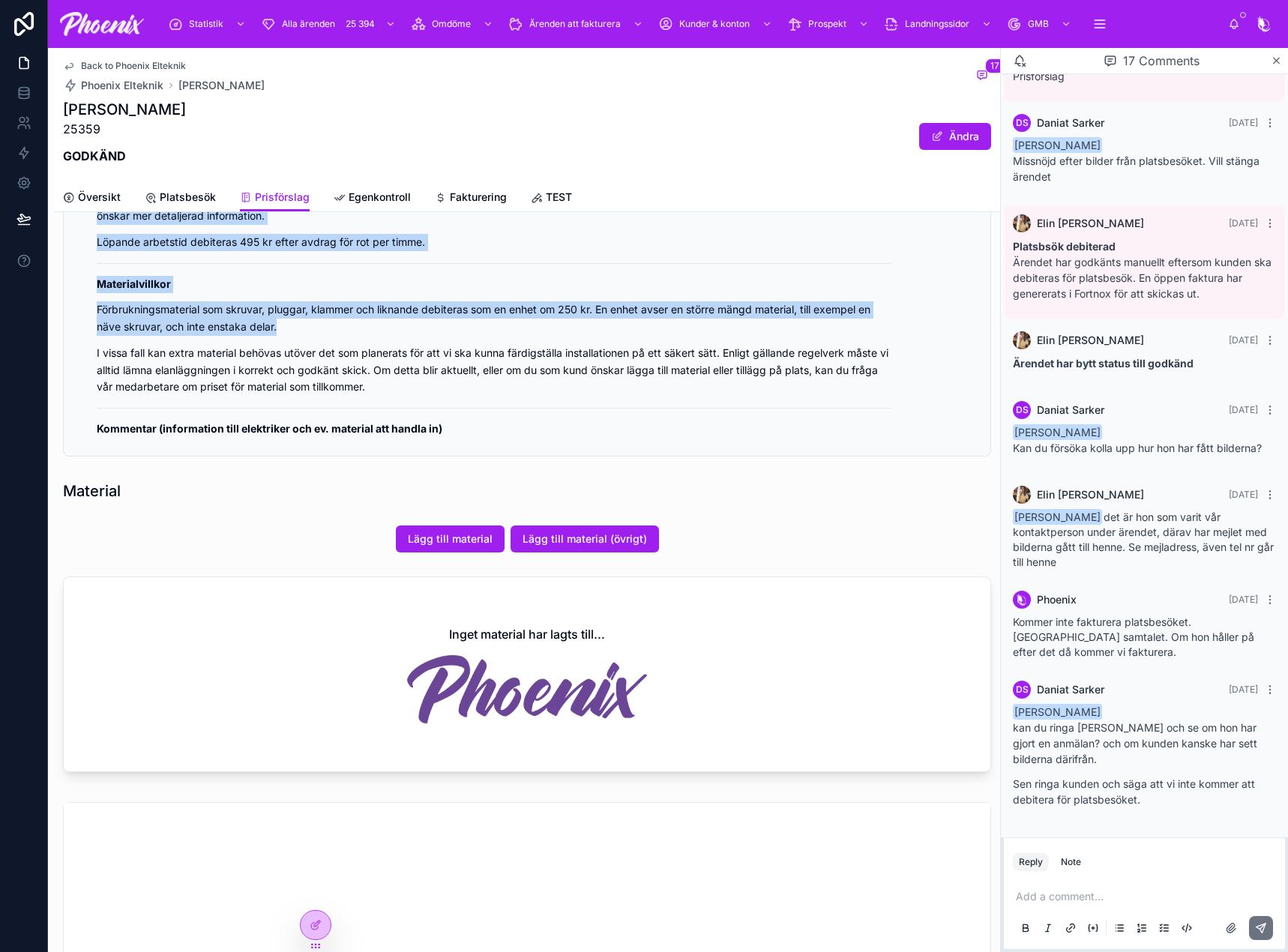
drag, startPoint x: 97, startPoint y: 495, endPoint x: 576, endPoint y: 402, distance: 487.9
click at [558, 404] on div "Prisförslag skickad [DATE] 15:13 Följs upp [DATE] 23:59. Giltig i 7 dagar dagar…" at bounding box center [494, 206] width 794 height 480
copy div "Loremipsumd sitamet 8226-05-93 42:25 Conse adi 1765-20-75 01:86. Elitse d 9 eiu…"
click at [454, 368] on p "I vissa fall kan extra material behövas utöver det som planerats för att vi ska…" at bounding box center [494, 370] width 794 height 51
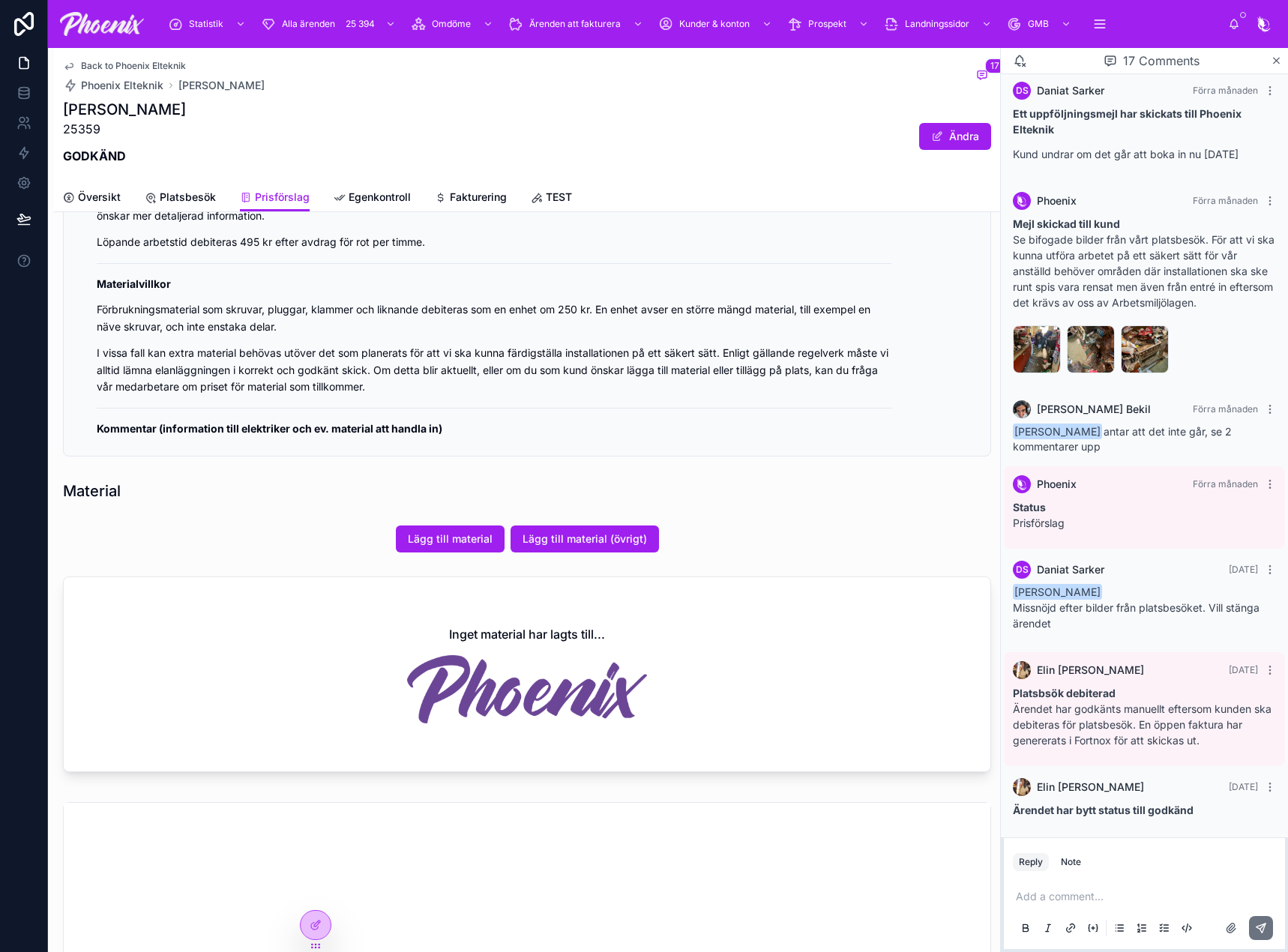
scroll to position [485, 0]
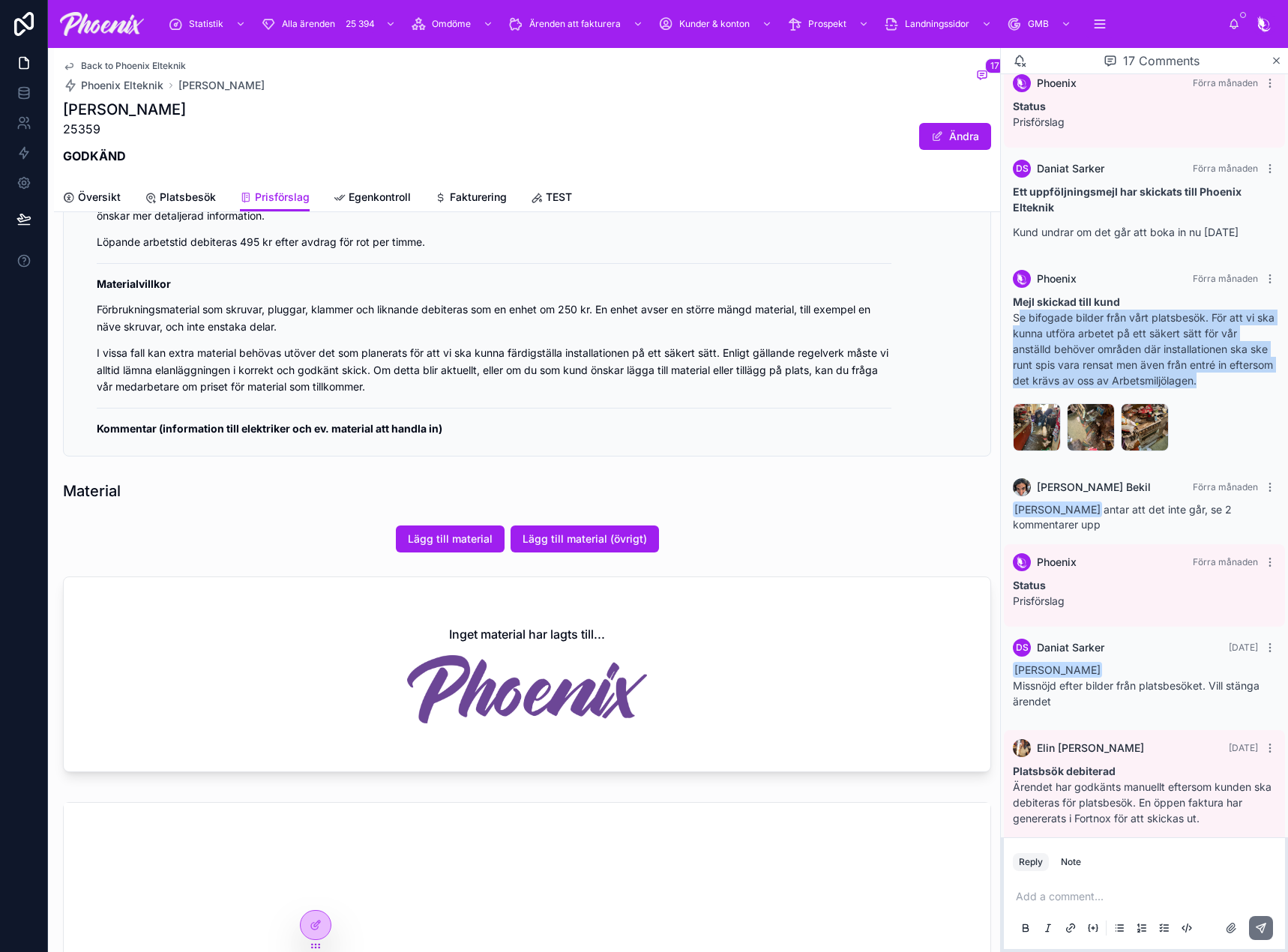
drag, startPoint x: 1012, startPoint y: 317, endPoint x: 1233, endPoint y: 451, distance: 258.5
click at [1233, 451] on div "Phoenix Förra månaden Mejl skickad till kund Se bifogade bilder från vårt plats…" at bounding box center [1144, 363] width 281 height 205
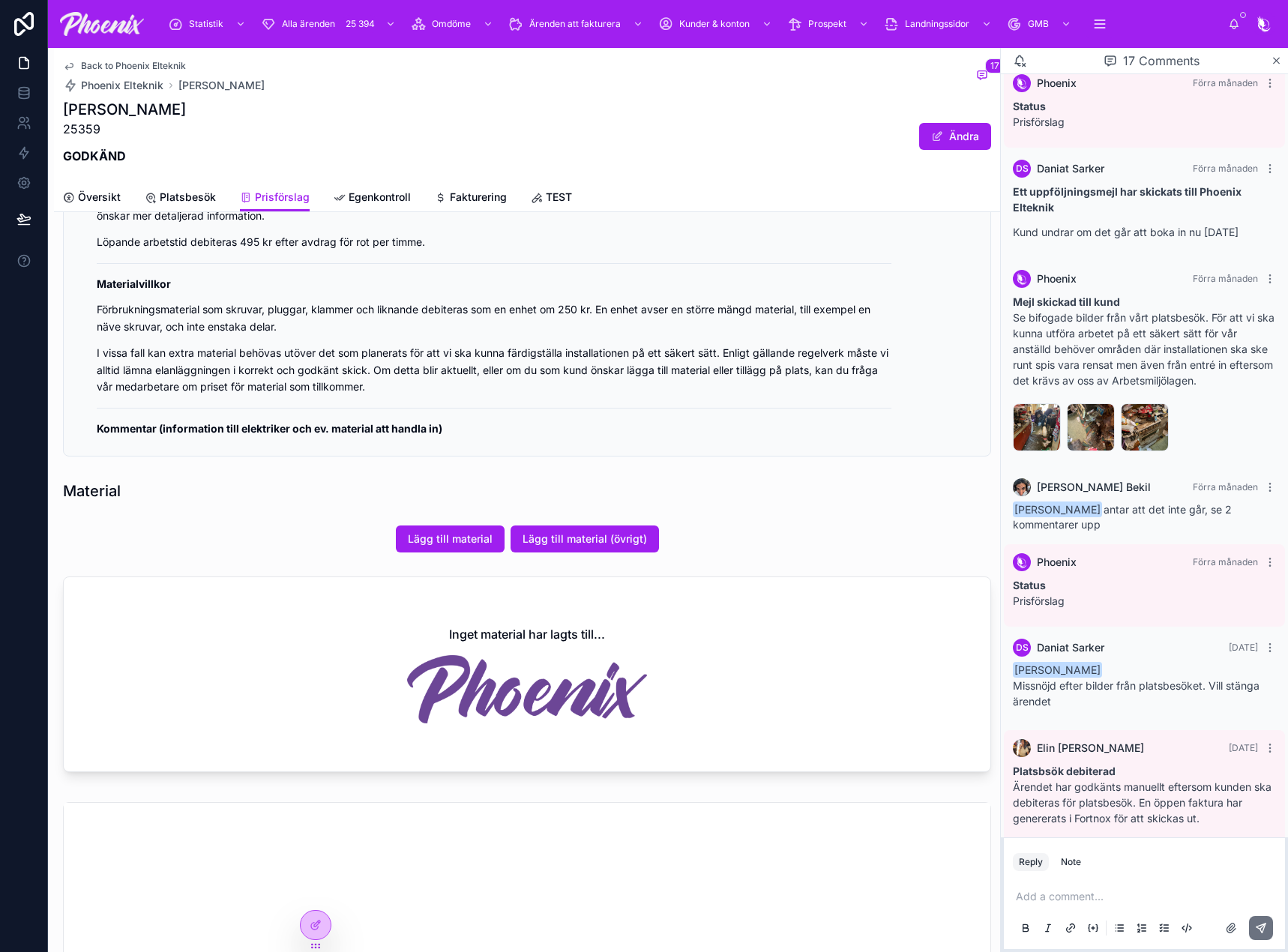
click at [605, 113] on div "[PERSON_NAME] 25359 GODKÄND Ändra" at bounding box center [527, 136] width 928 height 75
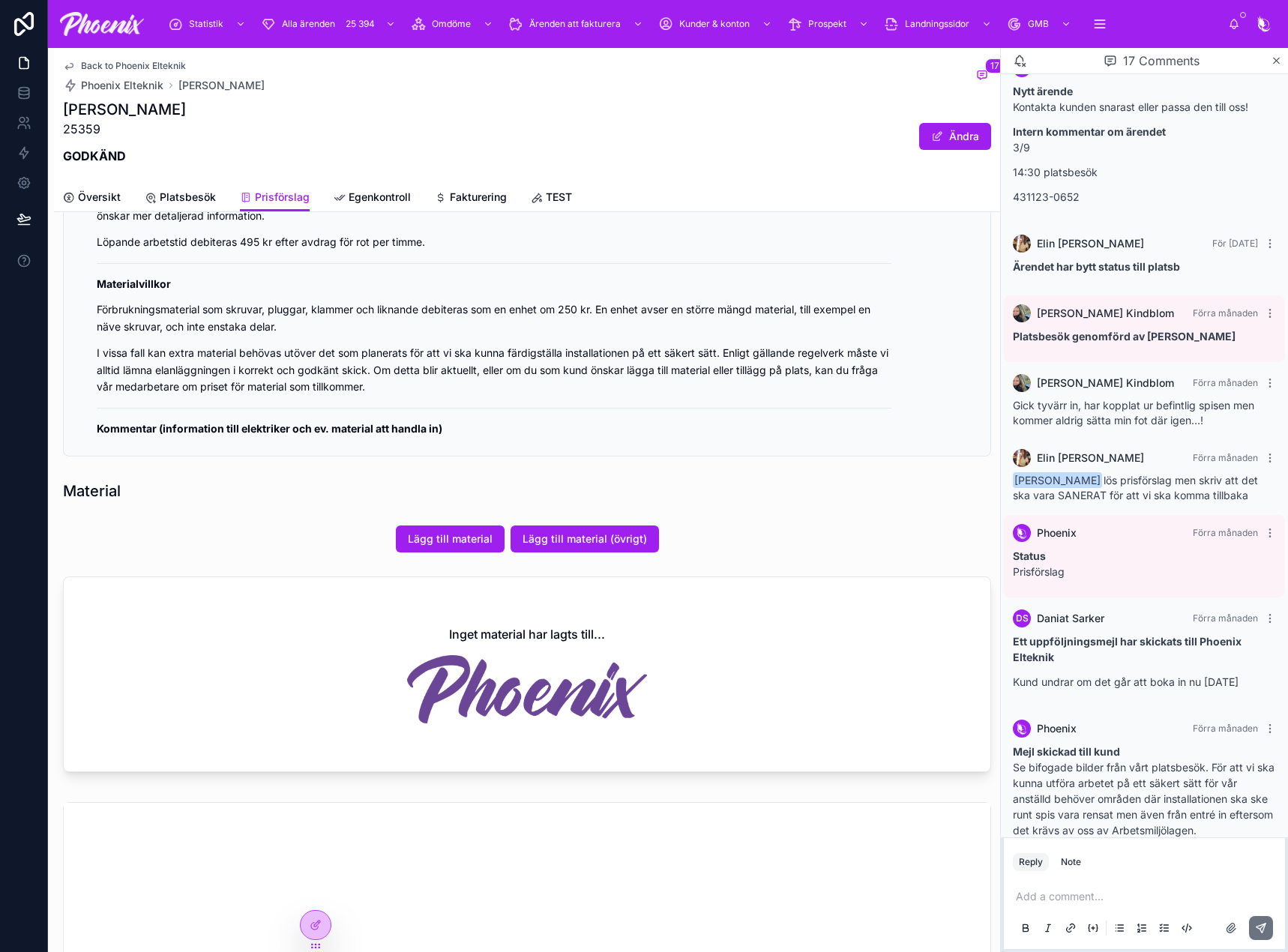
scroll to position [0, 0]
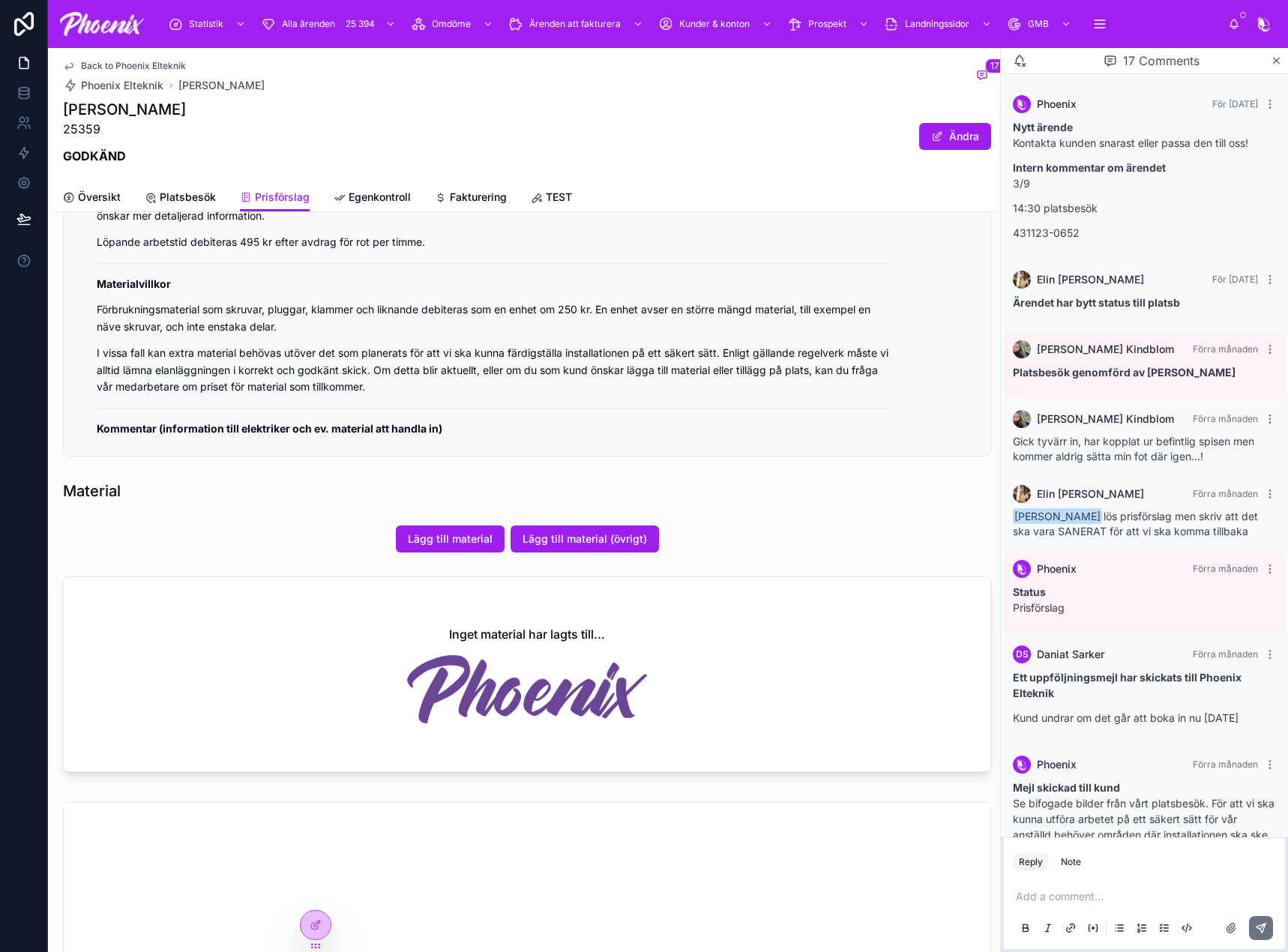
click at [1066, 463] on div "Gick tyvärr in, har kopplat ur befintlig spisen men kommer aldrig sätta min fot…" at bounding box center [1144, 448] width 264 height 30
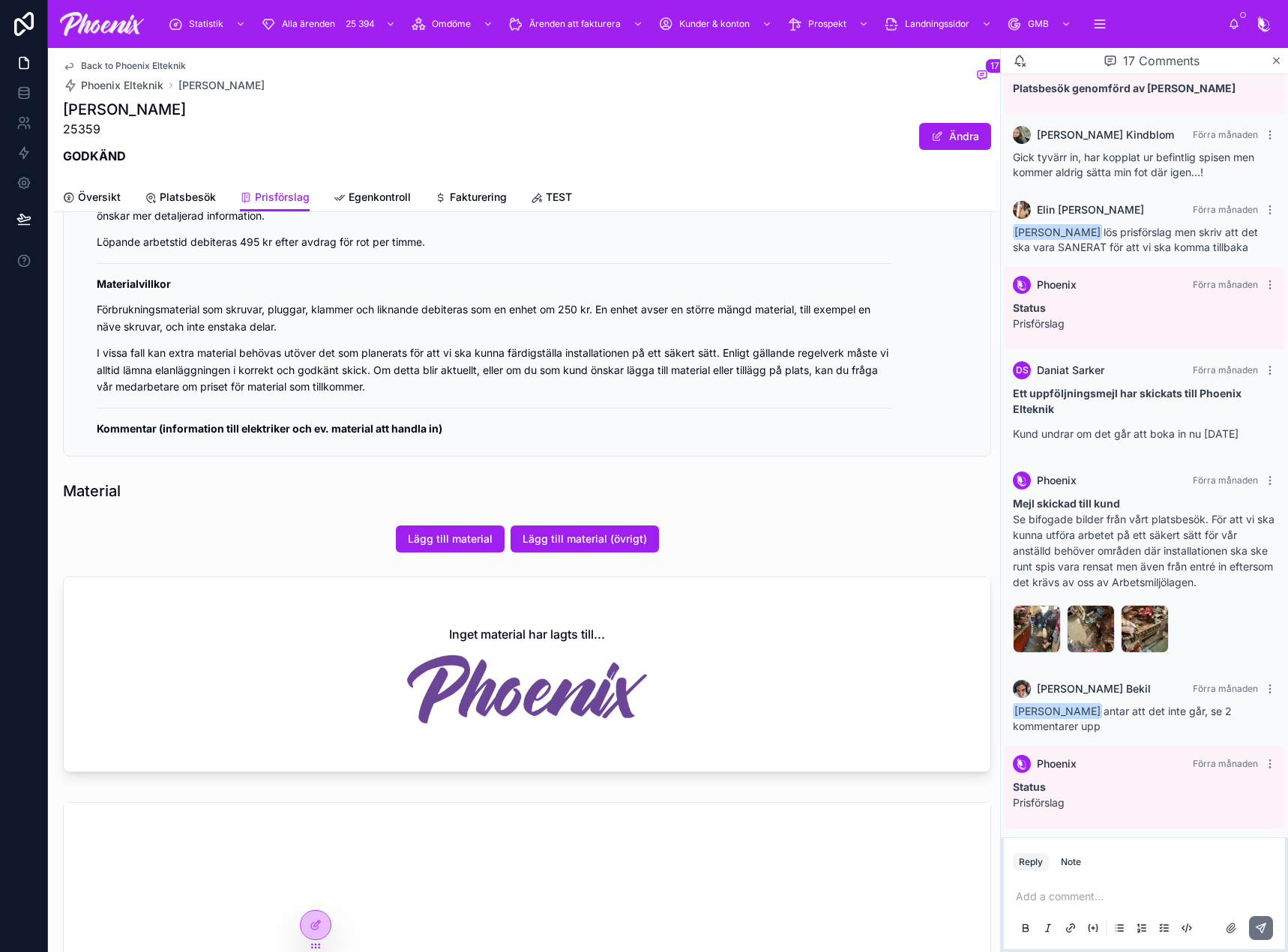
scroll to position [299, 0]
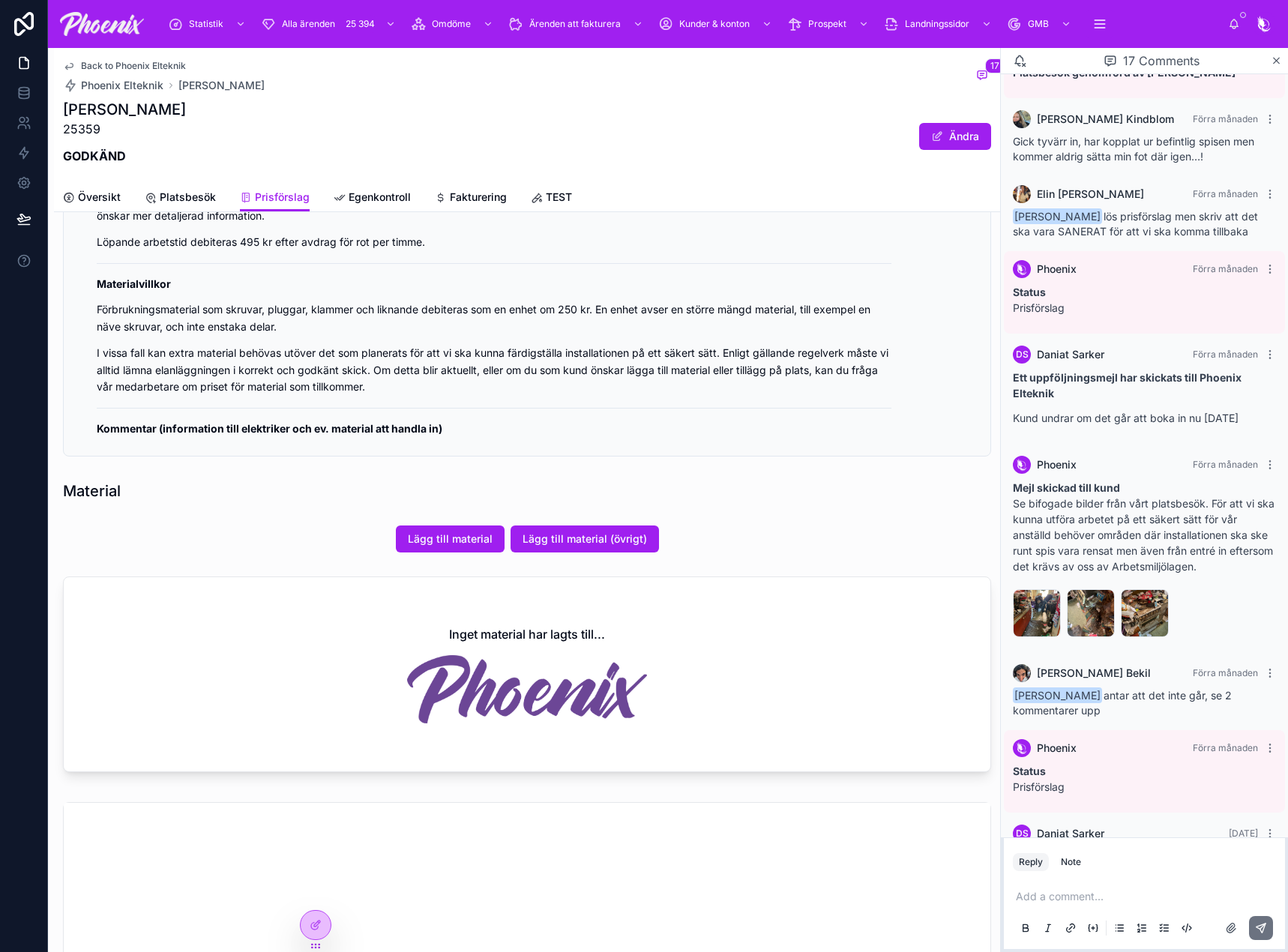
click at [1037, 447] on div "Phoenix Förra månaden Mejl skickad till kund Se bifogade bilder från vårt plats…" at bounding box center [1144, 549] width 281 height 205
click at [1066, 388] on p "Ett uppföljningsmejl har skickats till Phoenix Elteknik" at bounding box center [1144, 385] width 264 height 31
click at [1074, 538] on p "Mejl skickad till kund Se bifogade bilder från vårt platsbesök. För att vi ska …" at bounding box center [1144, 527] width 264 height 94
click at [1045, 525] on p "Mejl skickad till kund Se bifogade bilder från vårt platsbesök. För att vi ska …" at bounding box center [1144, 527] width 264 height 94
click at [1057, 524] on p "Mejl skickad till kund Se bifogade bilder från vårt platsbesök. För att vi ska …" at bounding box center [1144, 527] width 264 height 94
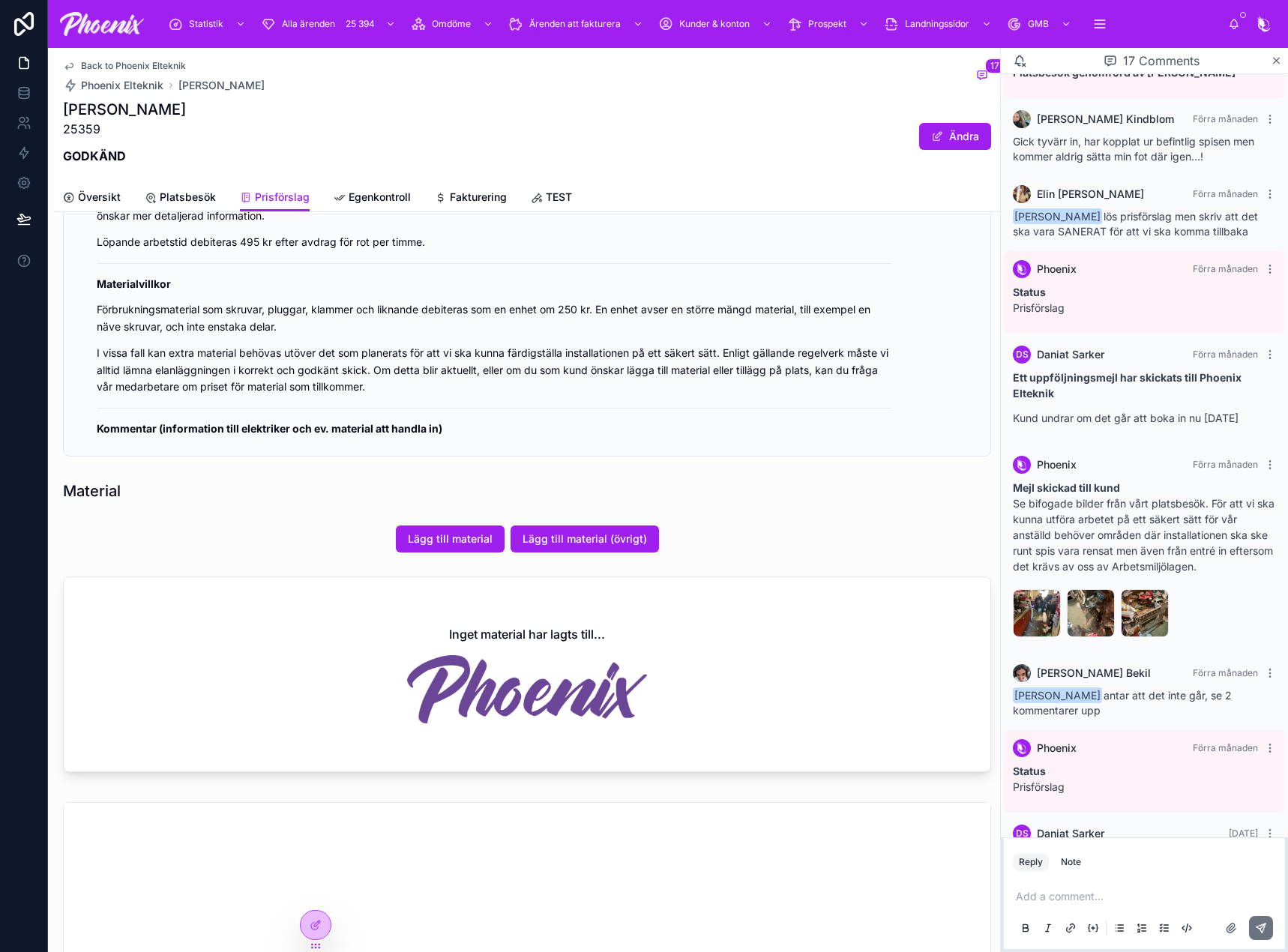
click at [1040, 519] on p "Mejl skickad till kund Se bifogade bilder från vårt platsbesök. För att vi ska …" at bounding box center [1144, 527] width 264 height 94
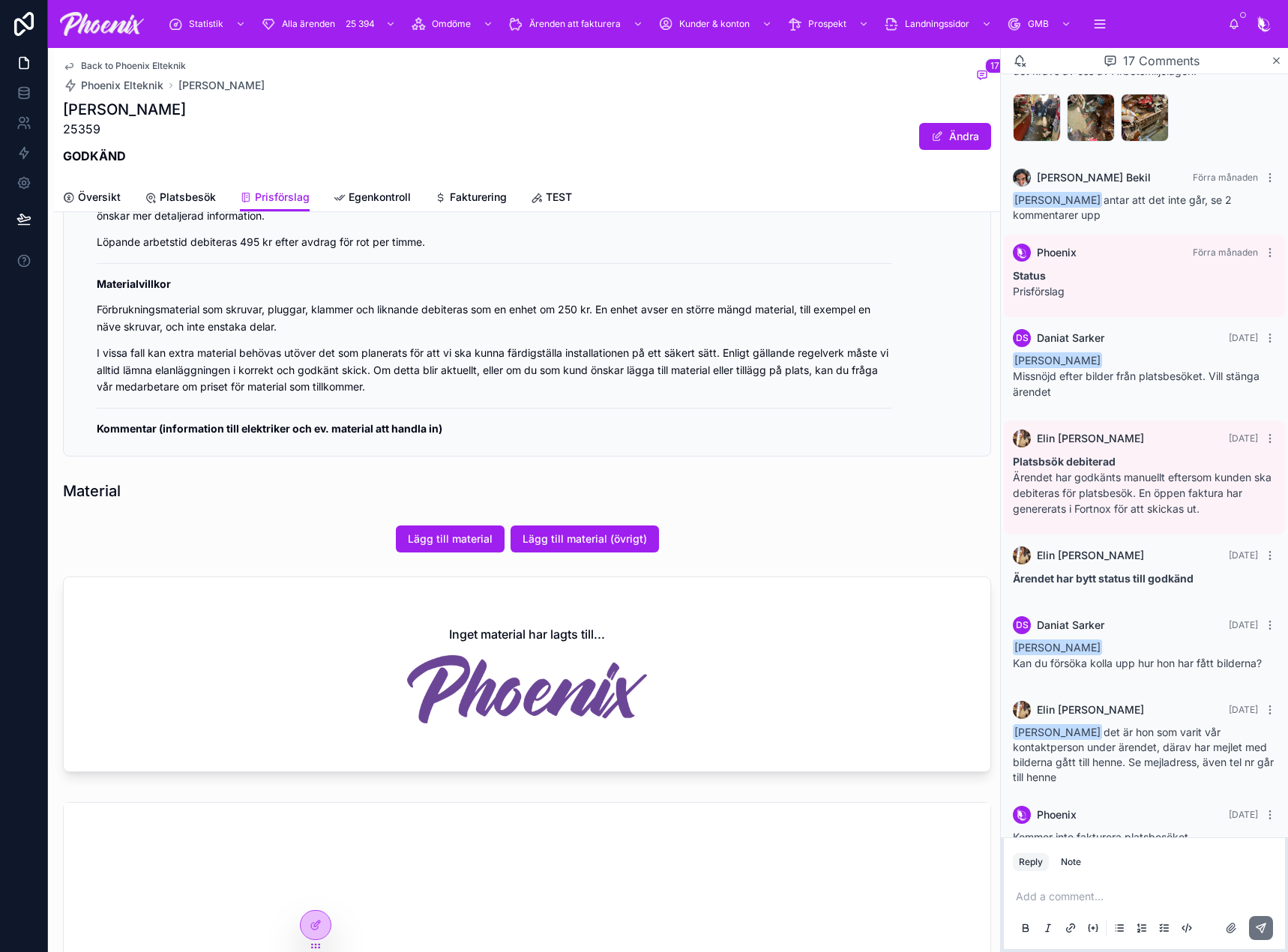
scroll to position [824, 0]
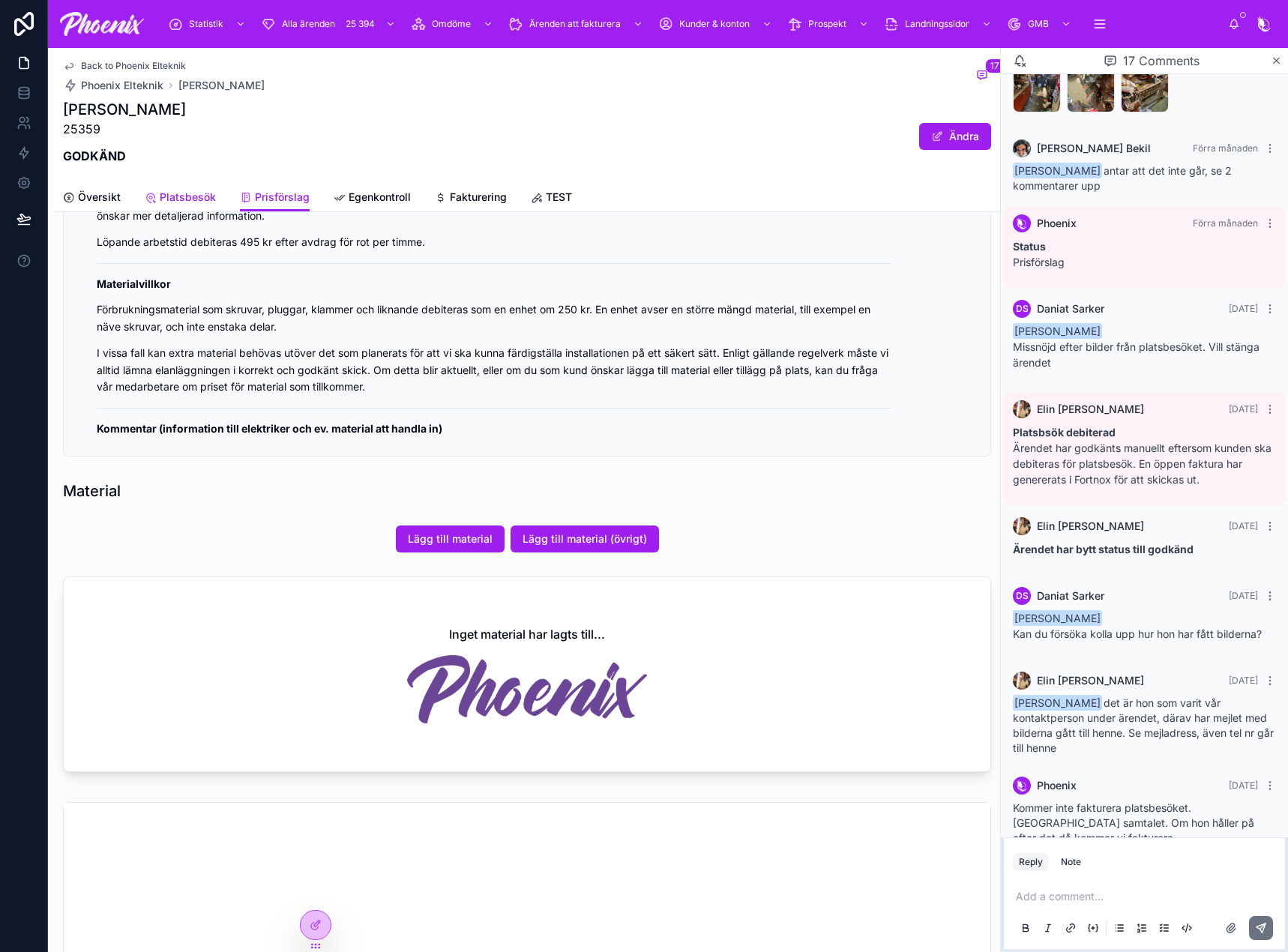
click at [175, 196] on span "Platsbesök" at bounding box center [188, 197] width 56 height 15
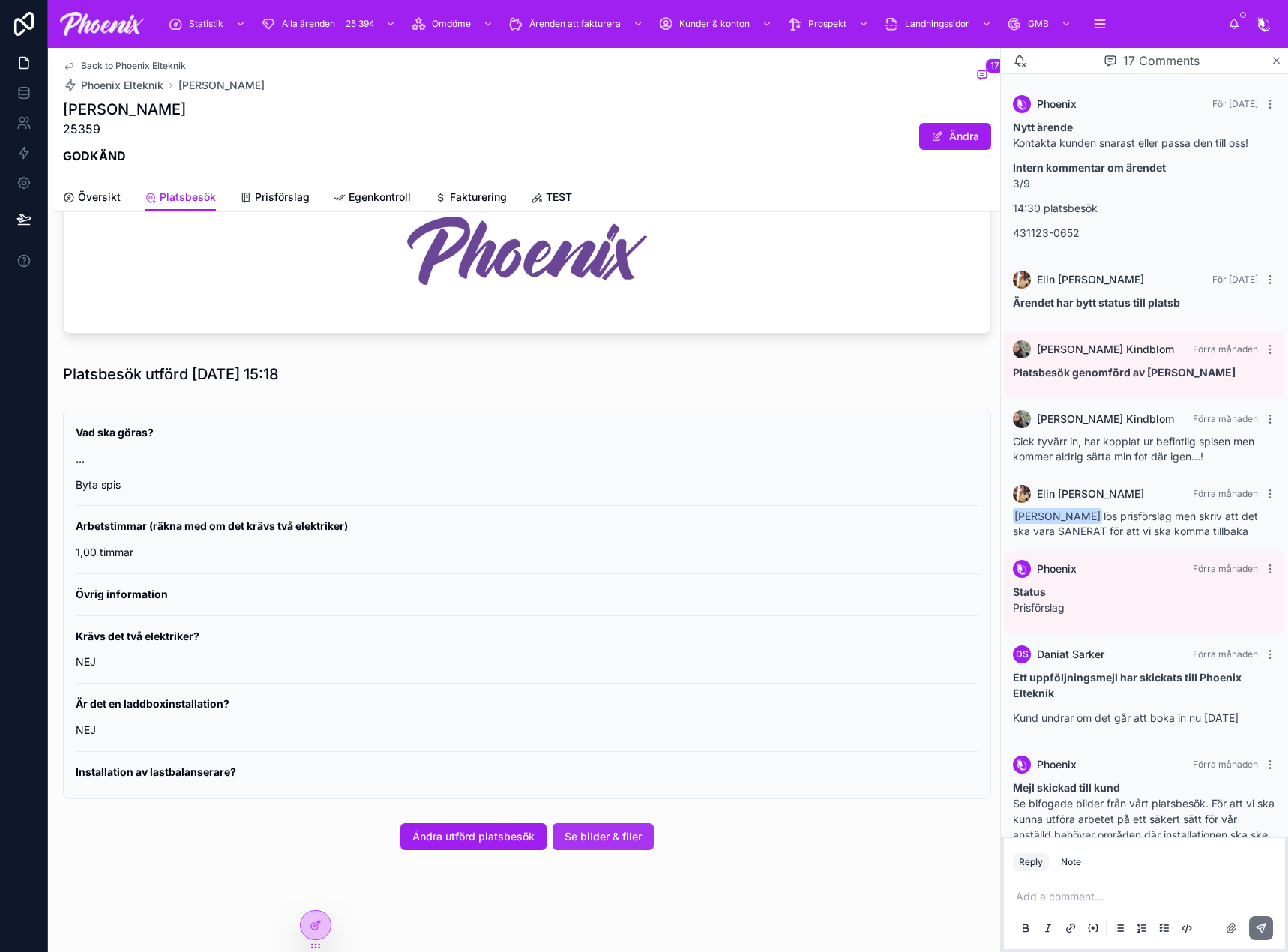
click at [573, 834] on span "Se bilder & filer" at bounding box center [602, 836] width 77 height 15
click at [285, 194] on span "Prisförslag" at bounding box center [282, 197] width 55 height 15
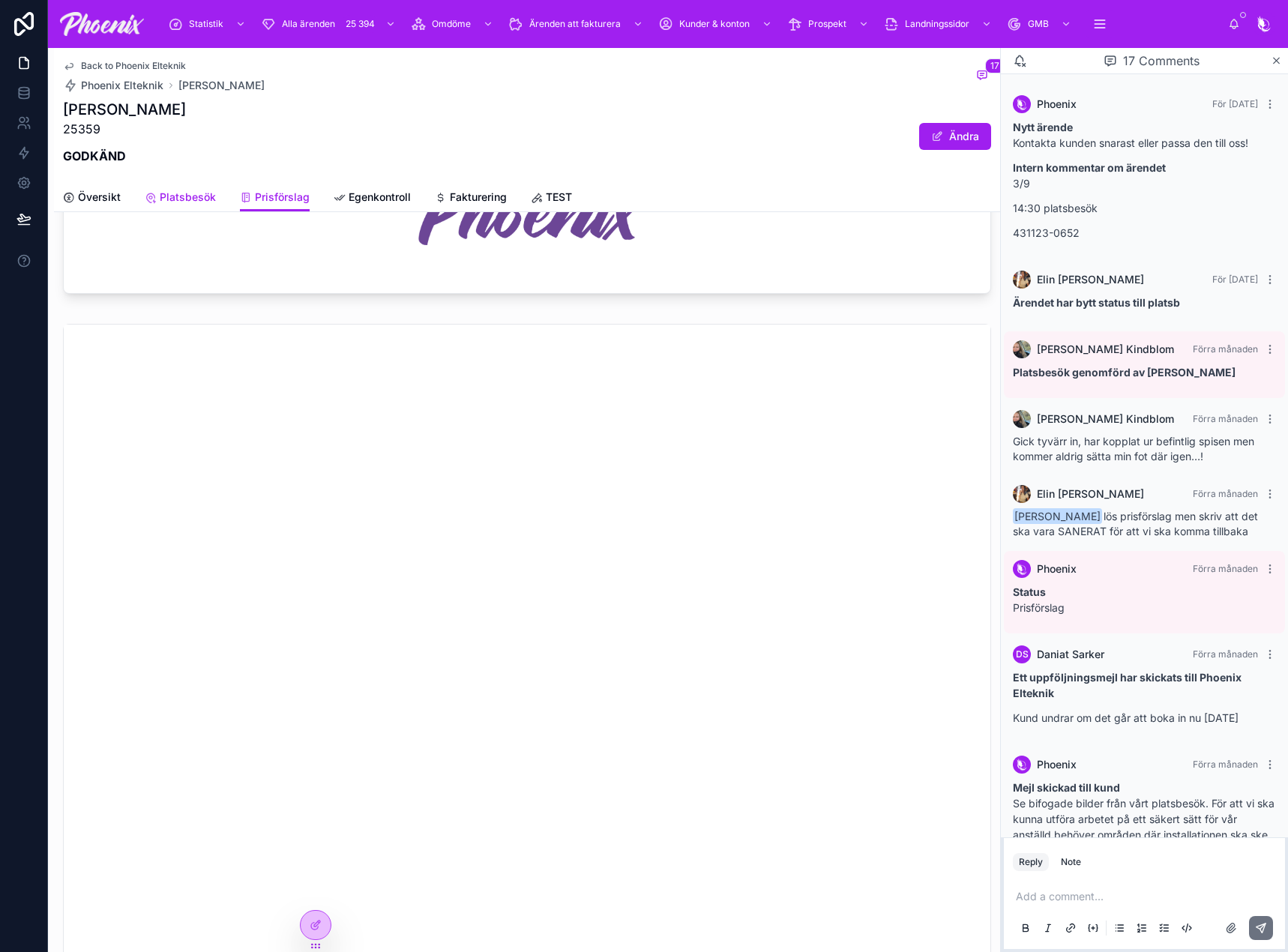
click at [177, 189] on link "Platsbesök" at bounding box center [179, 199] width 71 height 30
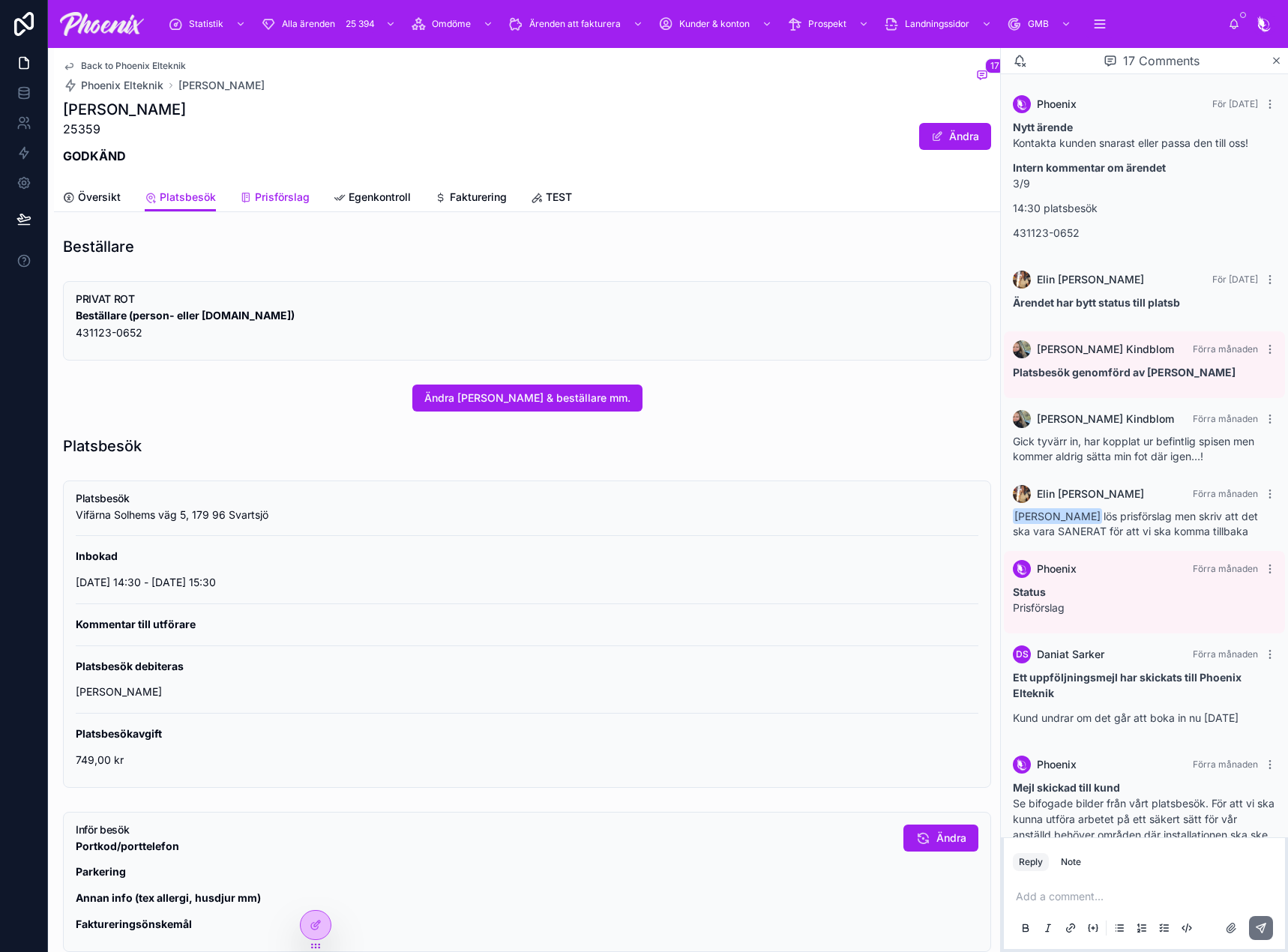
click at [288, 197] on span "Prisförslag" at bounding box center [282, 197] width 55 height 15
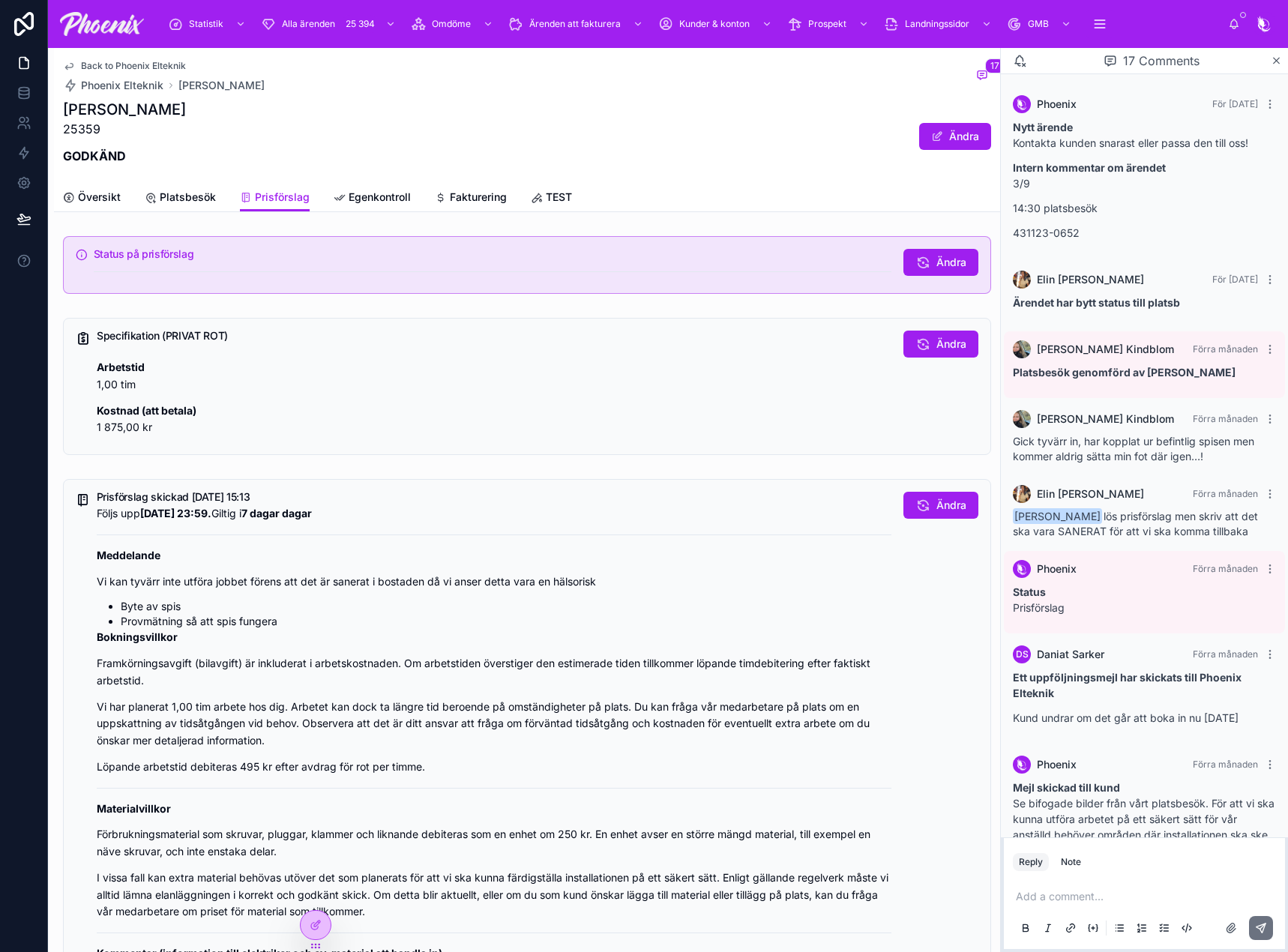
click at [679, 165] on div "[PERSON_NAME] 25359 GODKÄND Ändra" at bounding box center [527, 136] width 928 height 75
click at [1066, 581] on div "Phoenix Förra månaden Status Prisförslag" at bounding box center [1144, 592] width 281 height 82
click at [1067, 434] on span "Gick tyvärr in, har kopplat ur befintlig spisen men kommer aldrig sätta min fot…" at bounding box center [1133, 448] width 241 height 28
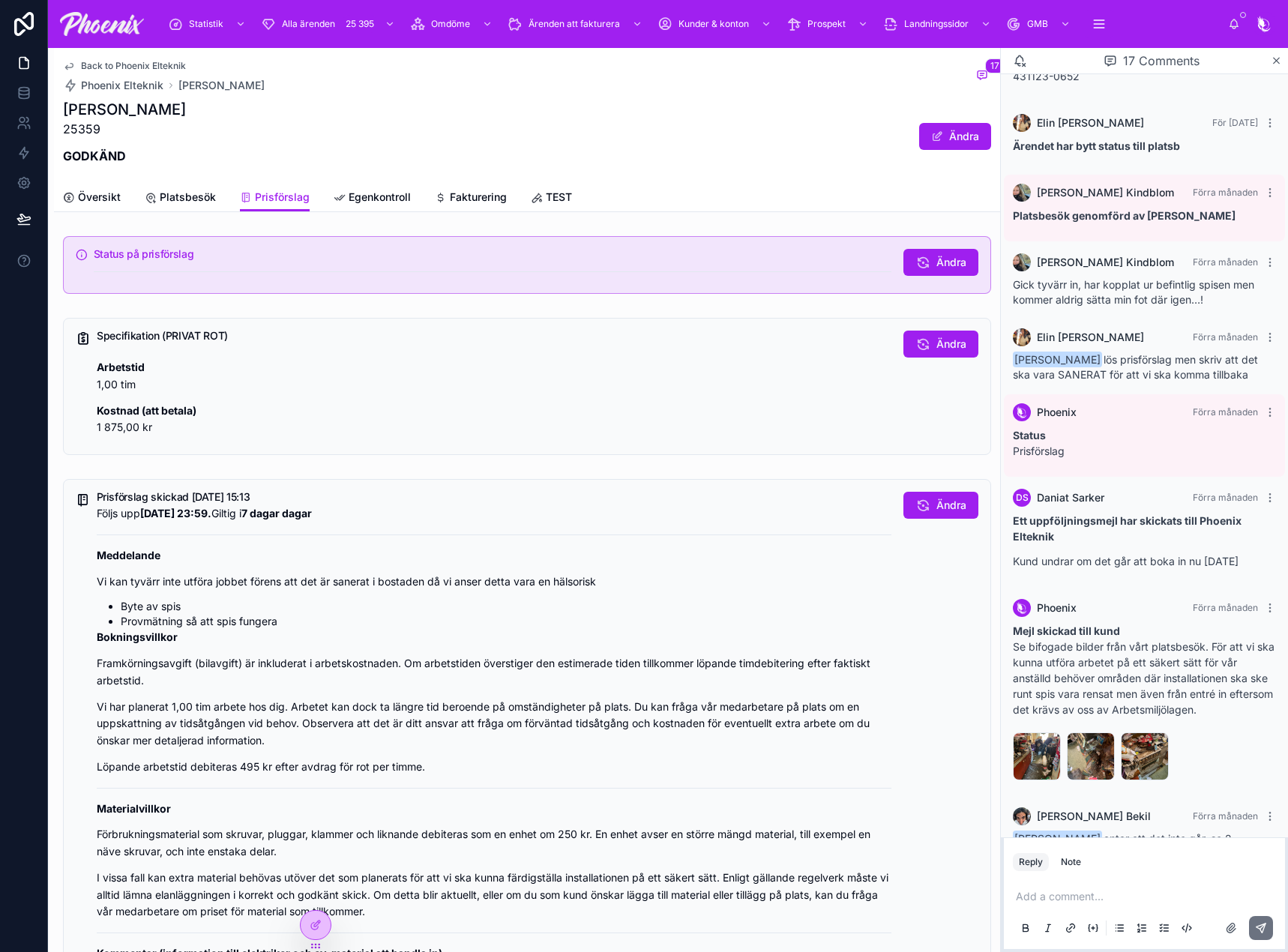
scroll to position [150, 0]
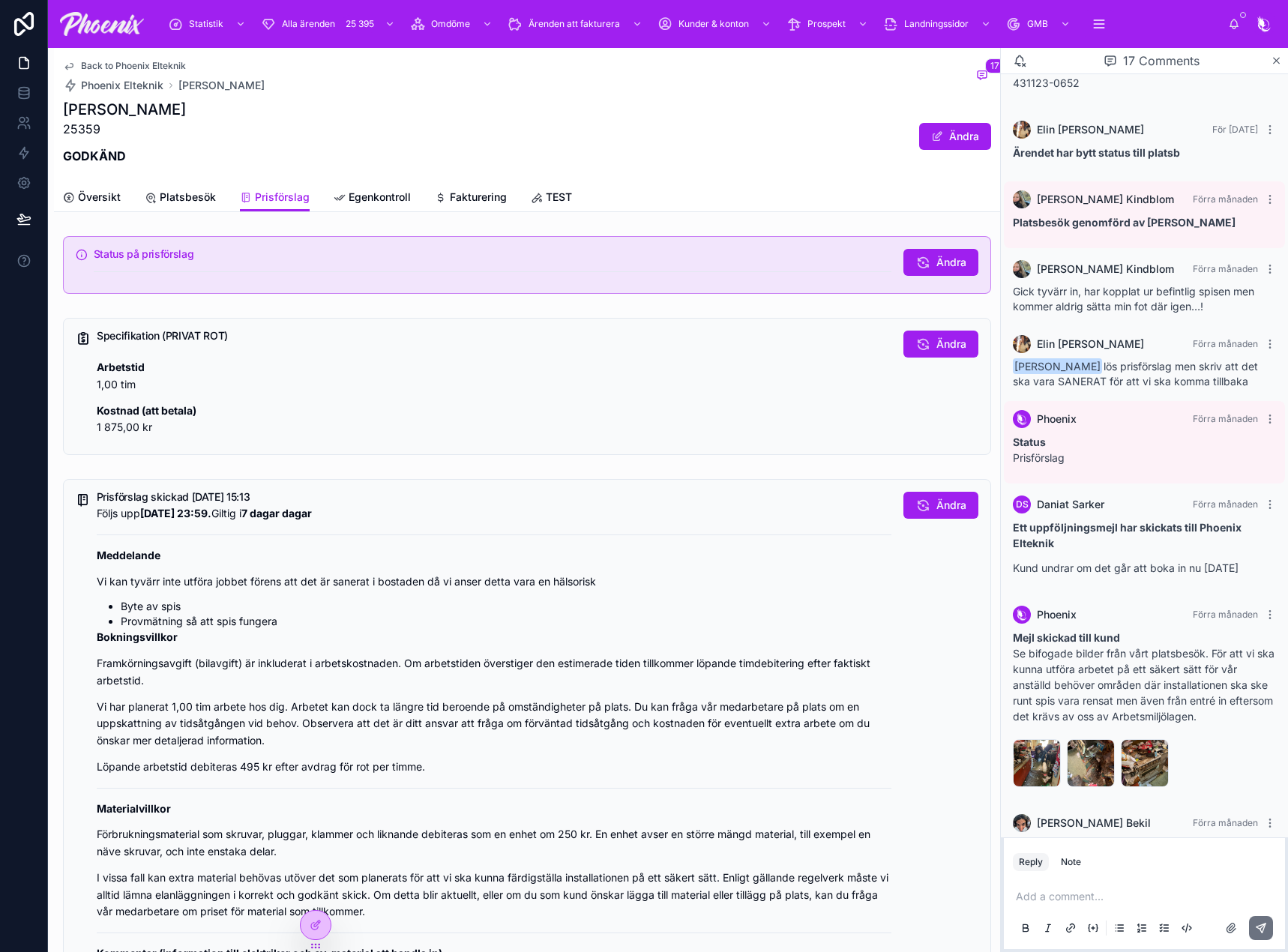
click at [1036, 275] on div "[PERSON_NAME] Förra månaden" at bounding box center [1144, 268] width 264 height 18
click at [1063, 287] on span "Gick tyvärr in, har kopplat ur befintlig spisen men kommer aldrig sätta min fot…" at bounding box center [1133, 299] width 241 height 28
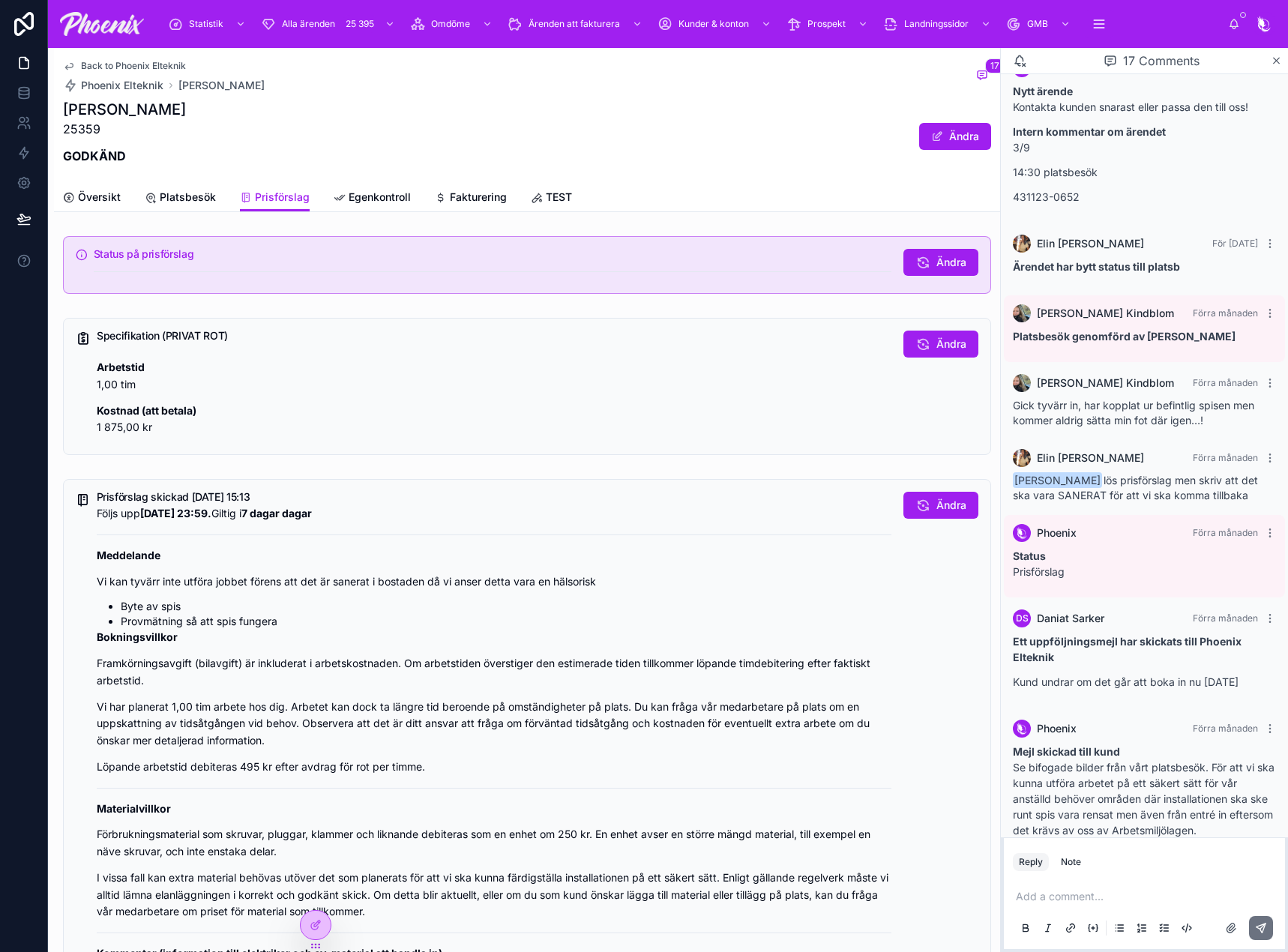
scroll to position [0, 0]
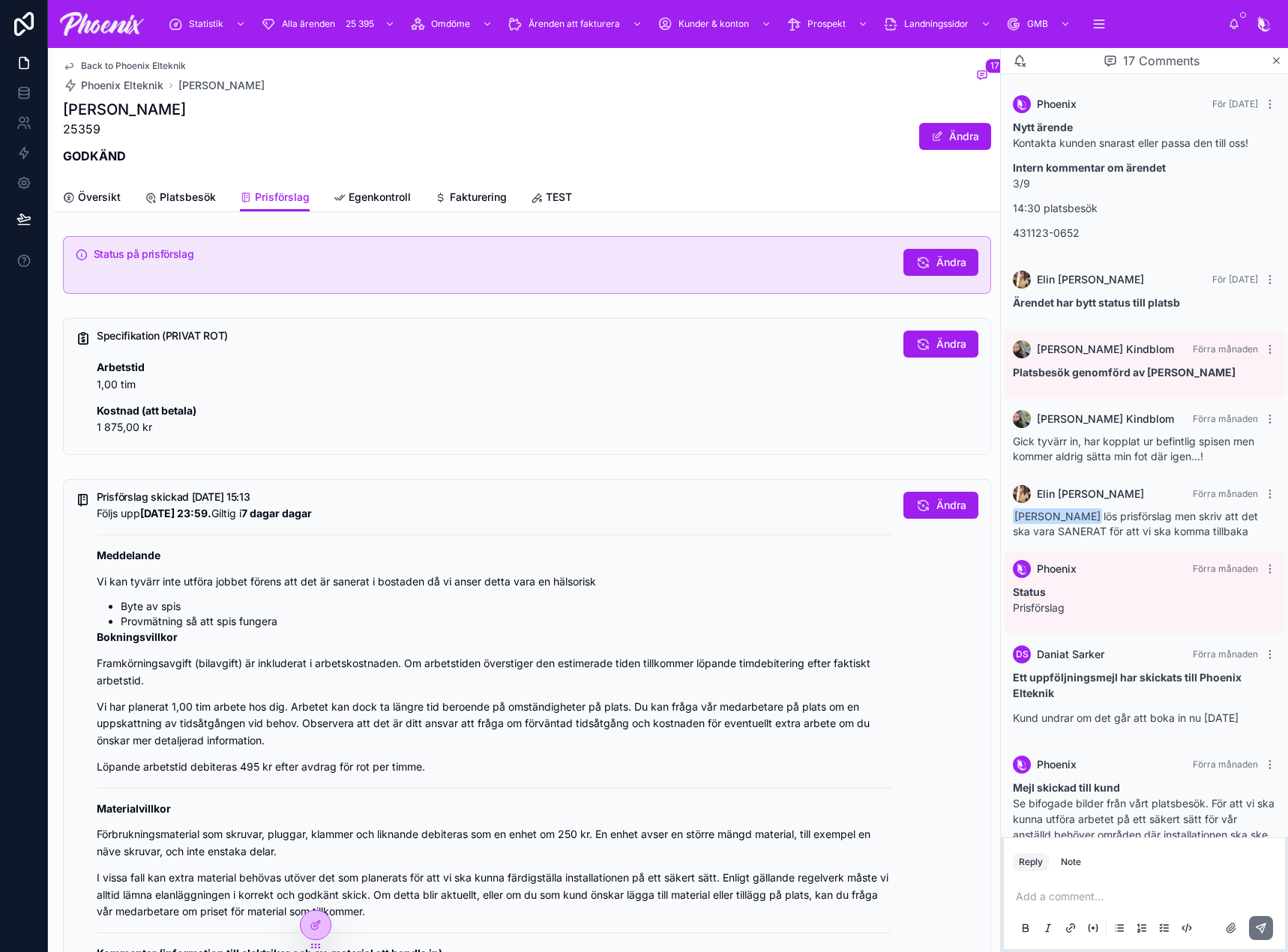
click at [1053, 528] on span "[PERSON_NAME] lös prisförslag men skriv att det ska vara SANERAT för att vi ska…" at bounding box center [1135, 523] width 245 height 28
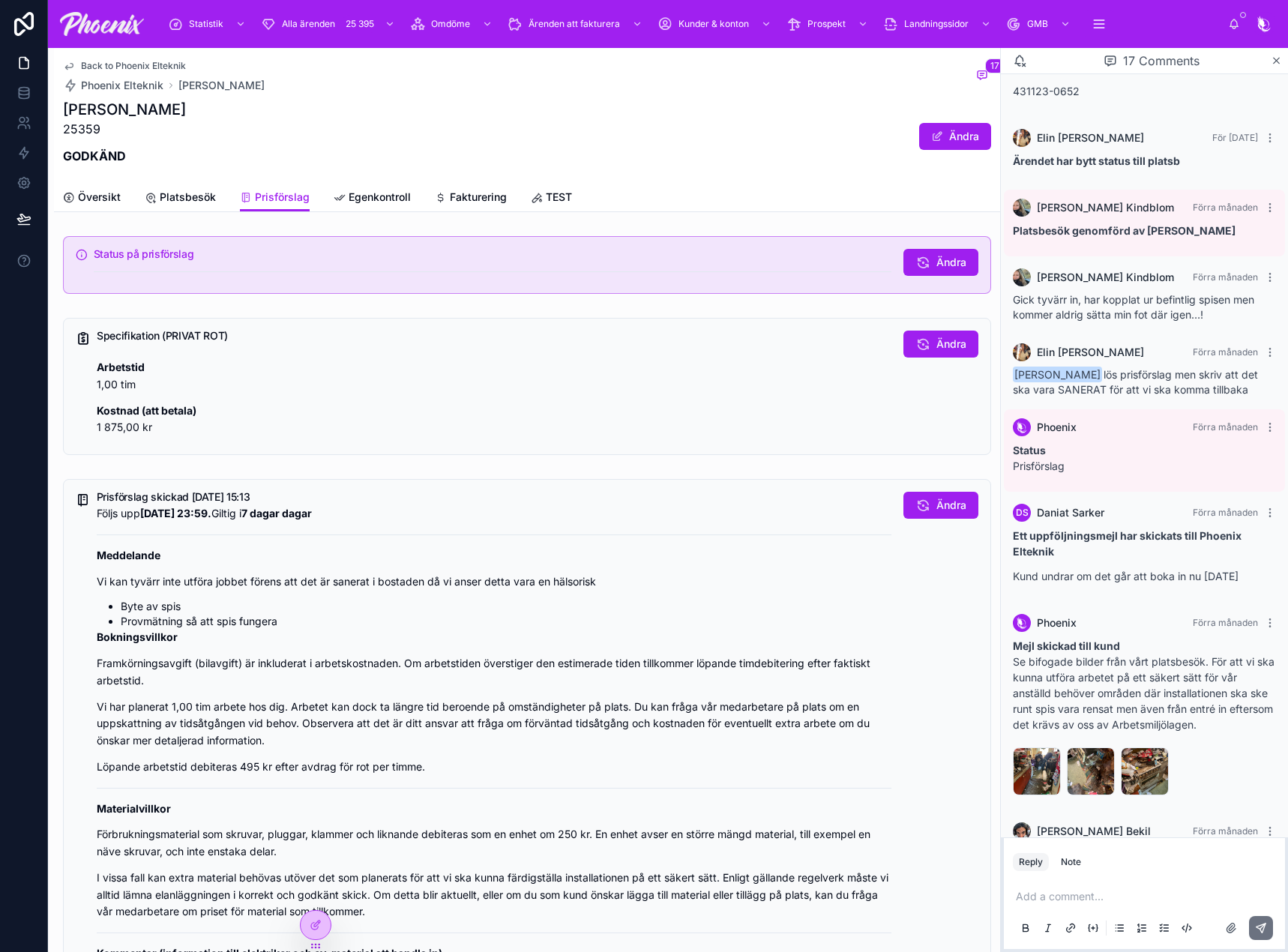
scroll to position [150, 0]
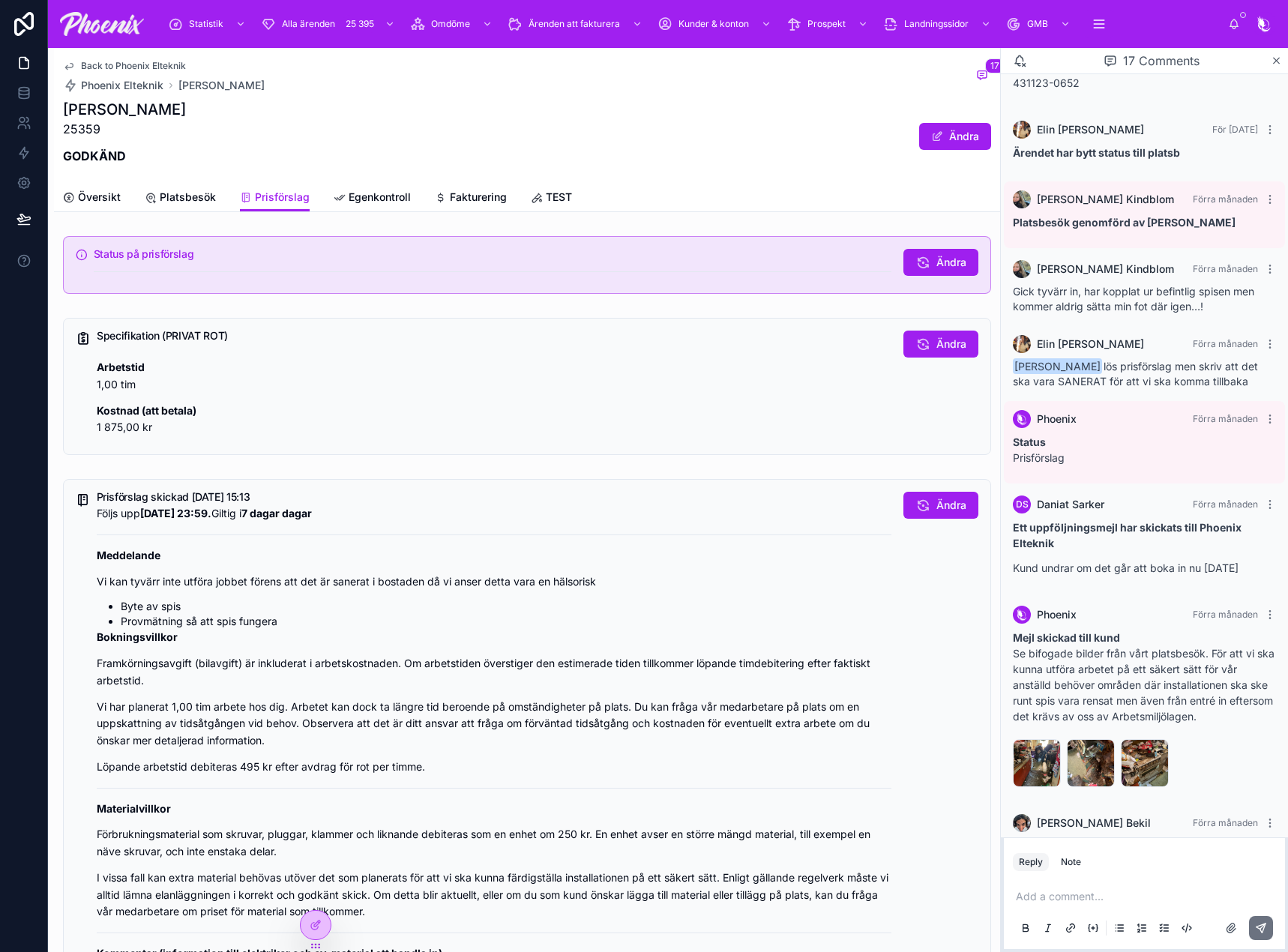
click at [1108, 558] on div "Ett uppföljningsmejl har skickats till Phoenix Elteknik Kund undrar om det går …" at bounding box center [1144, 547] width 264 height 56
drag, startPoint x: 1065, startPoint y: 557, endPoint x: 1098, endPoint y: 576, distance: 38.1
click at [1066, 557] on div "Ett uppföljningsmejl har skickats till Phoenix Elteknik Kund undrar om det går …" at bounding box center [1144, 547] width 264 height 56
click at [1080, 665] on p "Mejl skickad till kund Se bifogade bilder från vårt platsbesök. För att vi ska …" at bounding box center [1144, 677] width 264 height 94
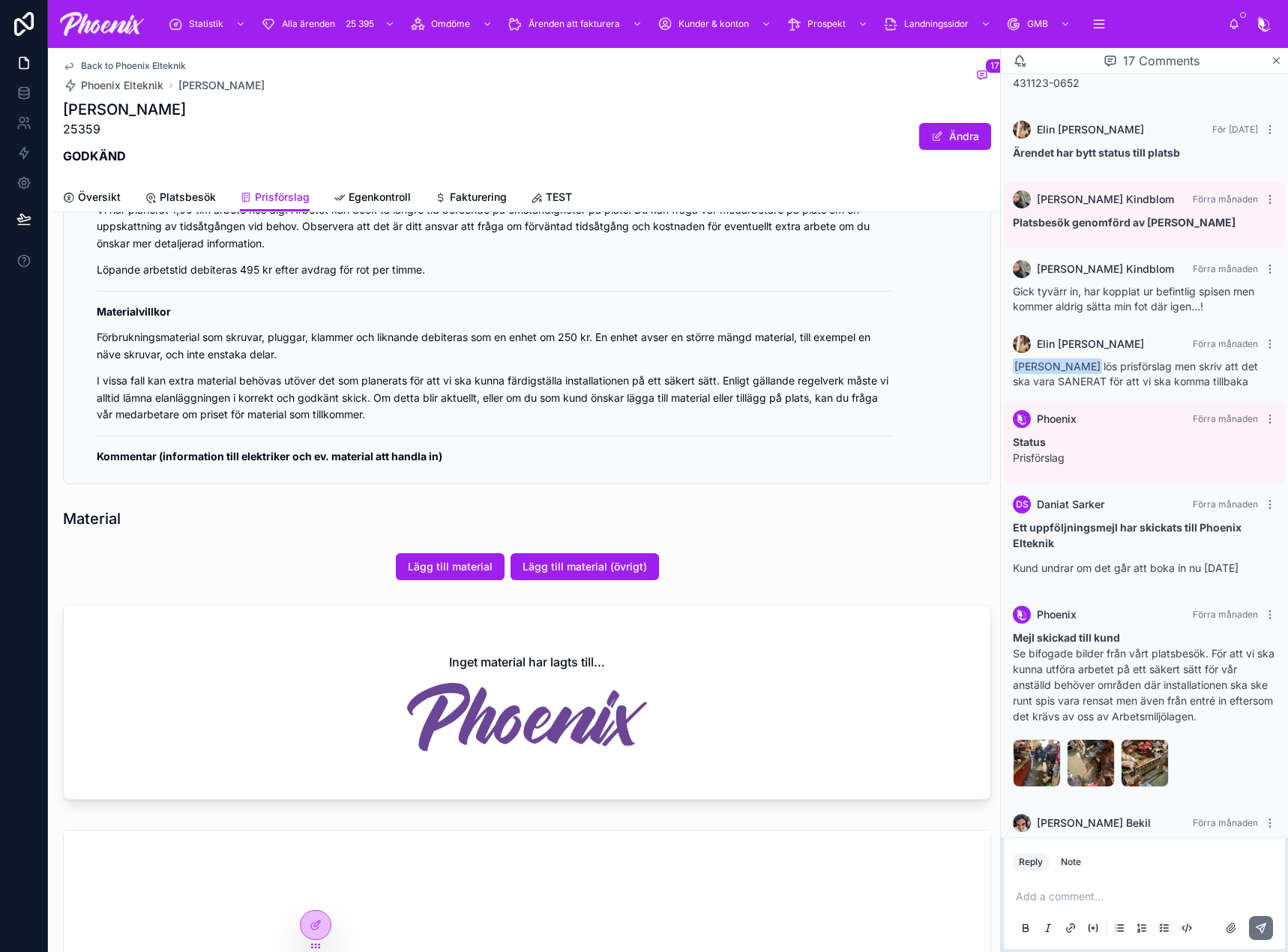
scroll to position [449, 0]
